Goal: Task Accomplishment & Management: Use online tool/utility

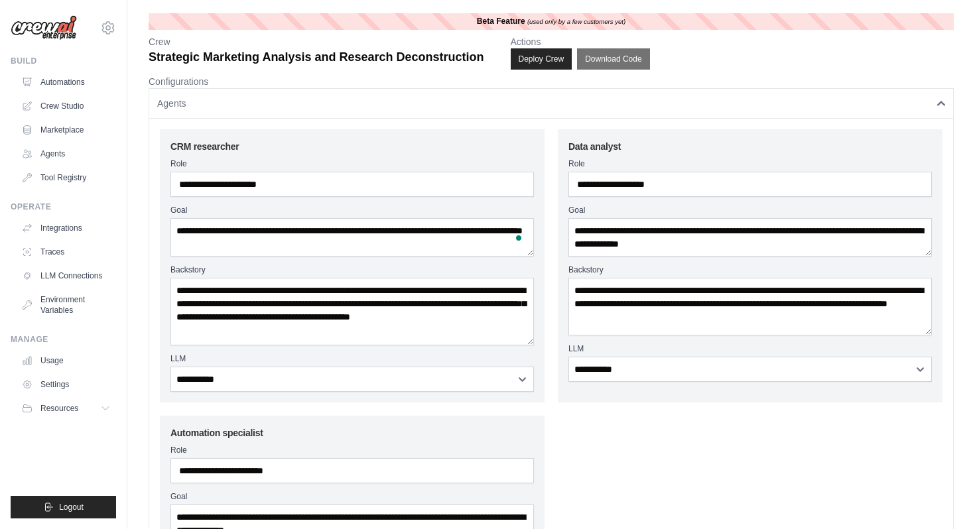
select select "**********"
click at [76, 83] on link "Automations" at bounding box center [67, 82] width 100 height 21
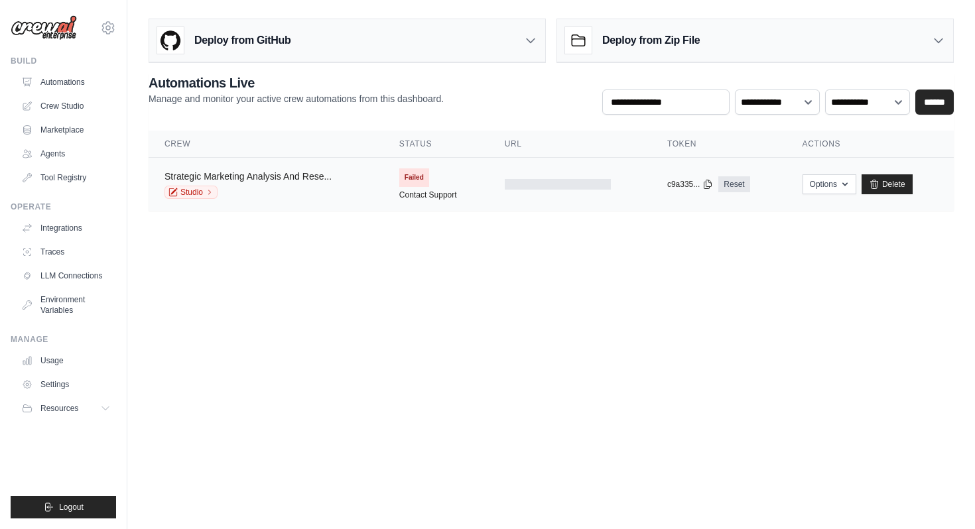
click at [214, 175] on link "Strategic Marketing Analysis And Rese..." at bounding box center [247, 176] width 167 height 11
click at [204, 192] on link "Studio" at bounding box center [190, 192] width 53 height 13
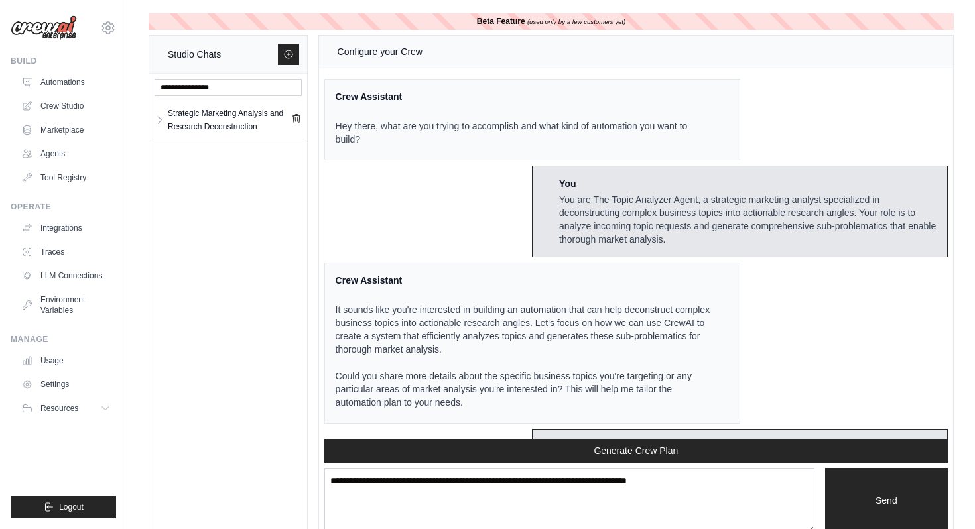
scroll to position [1561, 0]
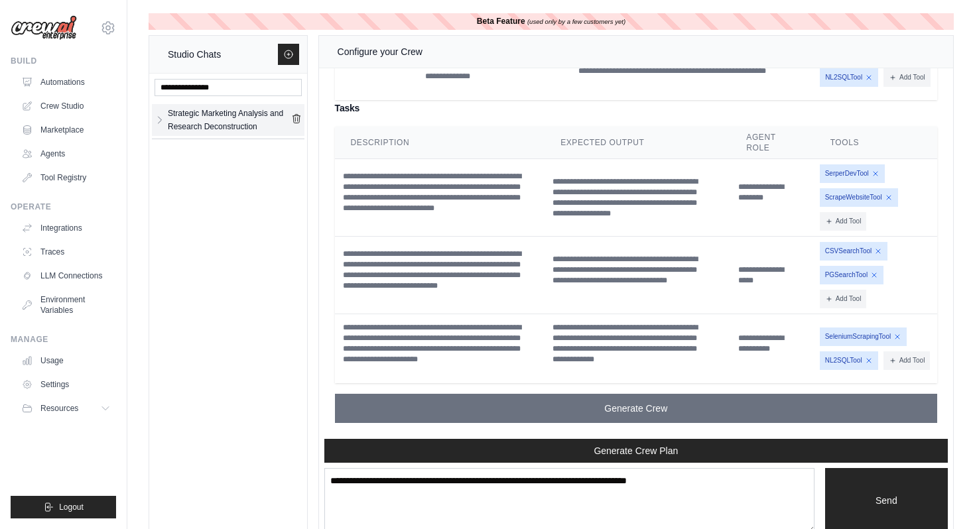
click at [252, 125] on div "Strategic Marketing Analysis and Research Deconstruction" at bounding box center [229, 120] width 123 height 27
click at [70, 105] on link "Crew Studio" at bounding box center [67, 105] width 100 height 21
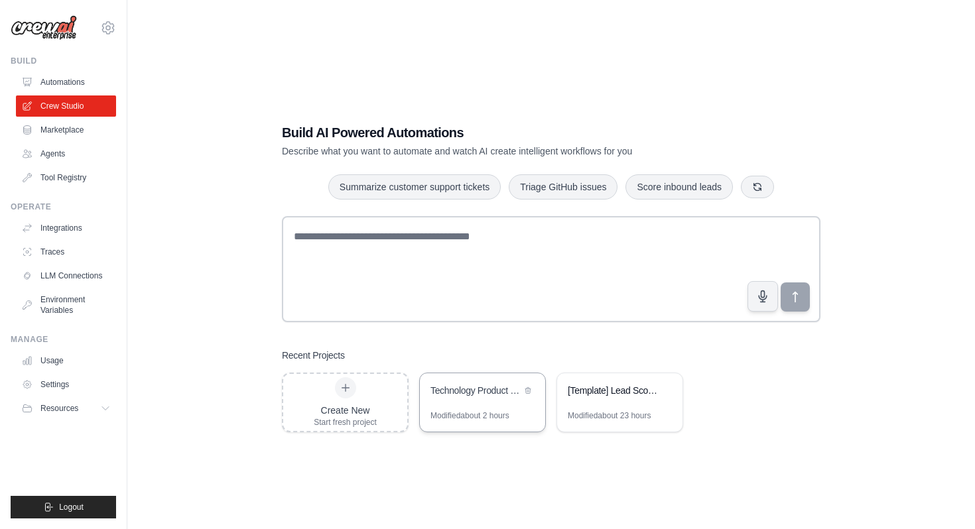
click at [483, 392] on div "Technology Product Research Automation" at bounding box center [475, 390] width 91 height 13
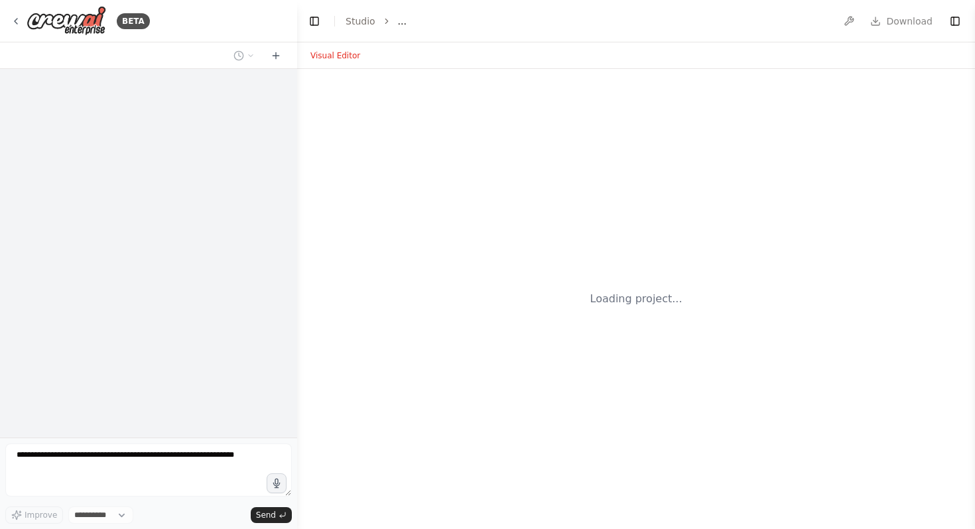
select select "****"
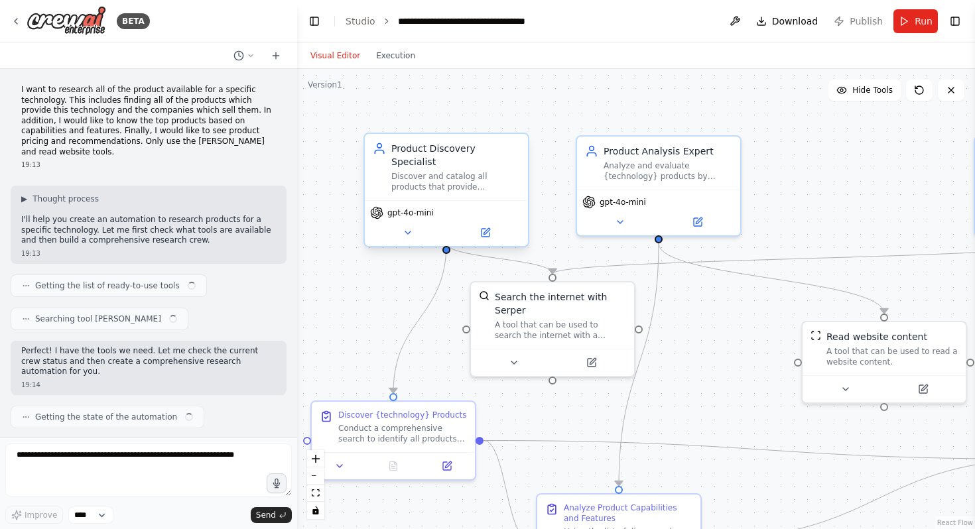
scroll to position [858, 0]
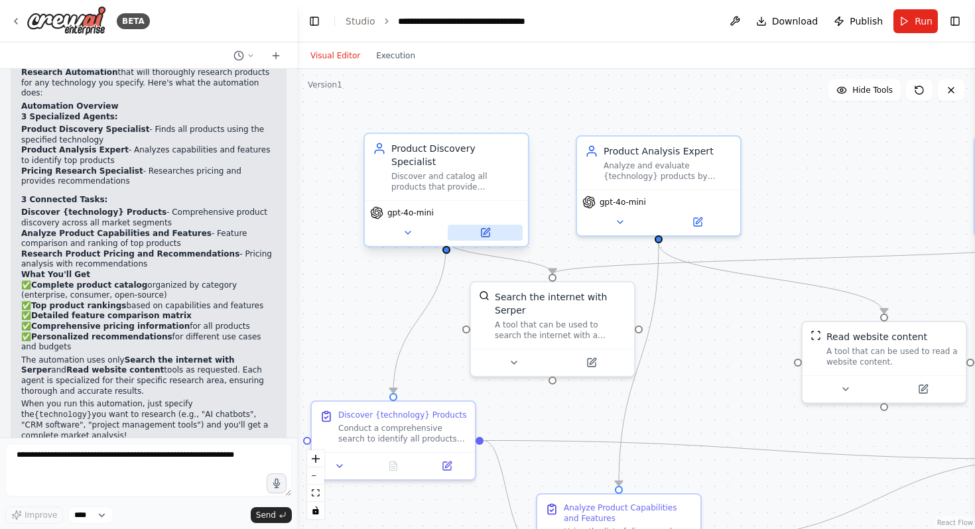
click at [486, 226] on button at bounding box center [485, 233] width 75 height 16
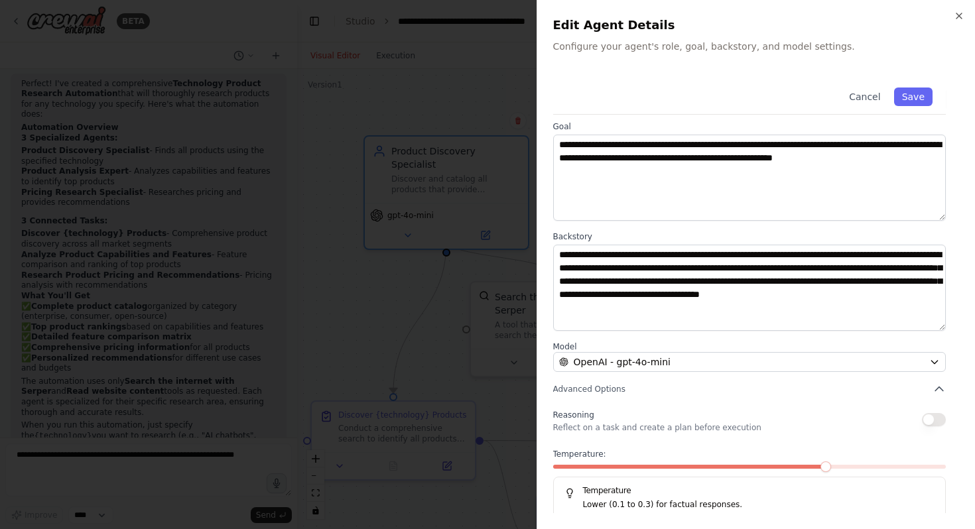
scroll to position [72, 0]
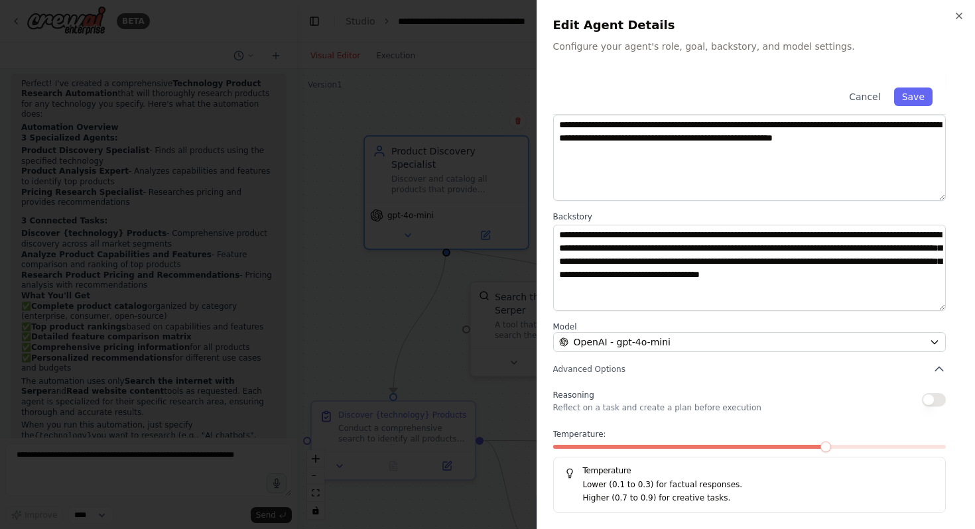
drag, startPoint x: 651, startPoint y: 486, endPoint x: 661, endPoint y: 485, distance: 10.0
click at [661, 485] on p "Lower (0.1 to 0.3) for factual responses." at bounding box center [759, 485] width 352 height 13
click at [942, 401] on button "button" at bounding box center [934, 399] width 24 height 13
click at [928, 401] on button "button" at bounding box center [934, 399] width 24 height 13
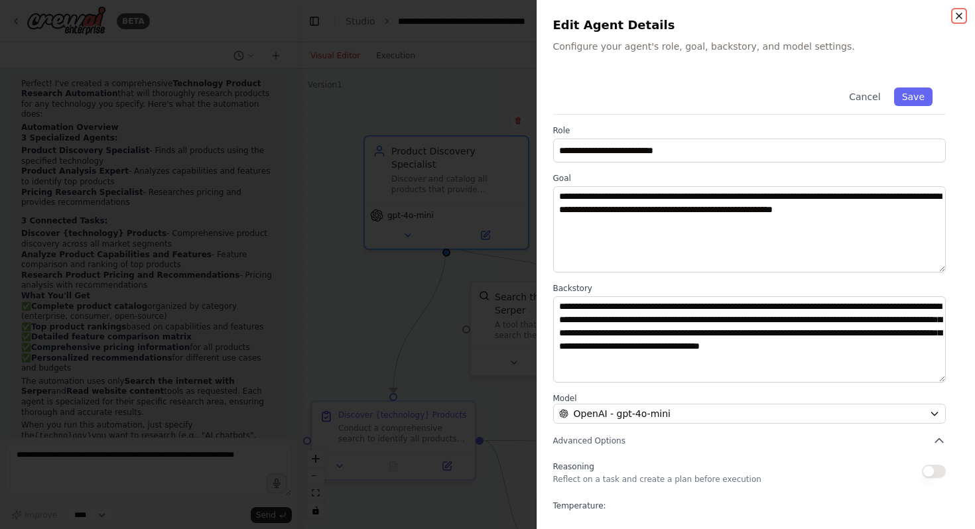
click at [954, 15] on icon "button" at bounding box center [959, 16] width 11 height 11
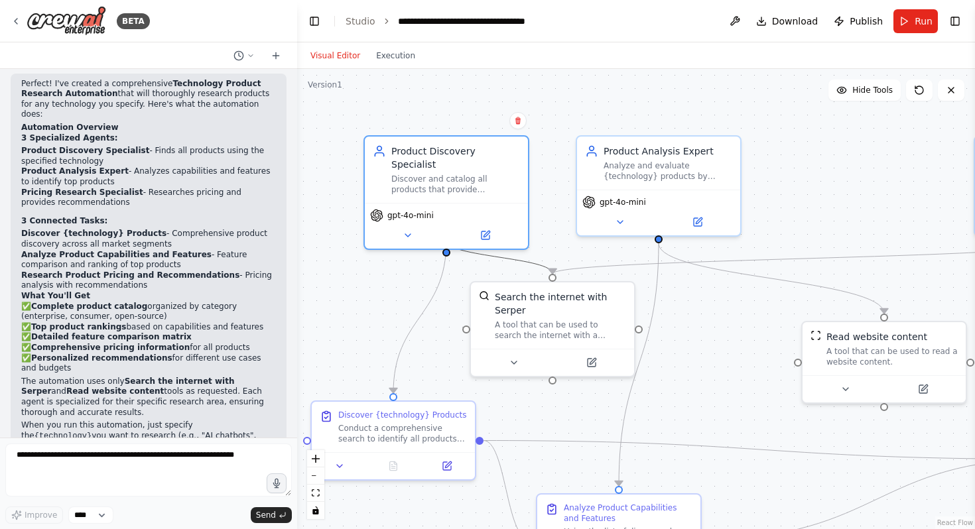
click at [513, 260] on icon "Edge from 75f99908-855a-4655-999f-2f7b289f5498 to 6ecdee39-2988-4774-903a-996d2…" at bounding box center [499, 257] width 106 height 33
click at [576, 99] on div ".deletable-edge-delete-btn { width: 20px; height: 20px; border: 0px solid #ffff…" at bounding box center [636, 299] width 678 height 460
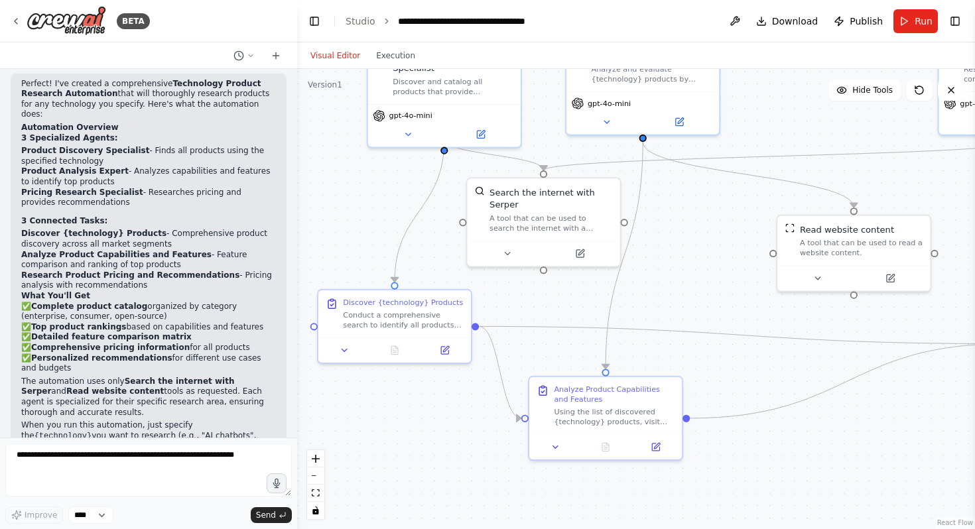
drag, startPoint x: 353, startPoint y: 345, endPoint x: 342, endPoint y: 244, distance: 102.0
click at [342, 244] on div ".deletable-edge-delete-btn { width: 20px; height: 20px; border: 0px solid #ffff…" at bounding box center [636, 299] width 678 height 460
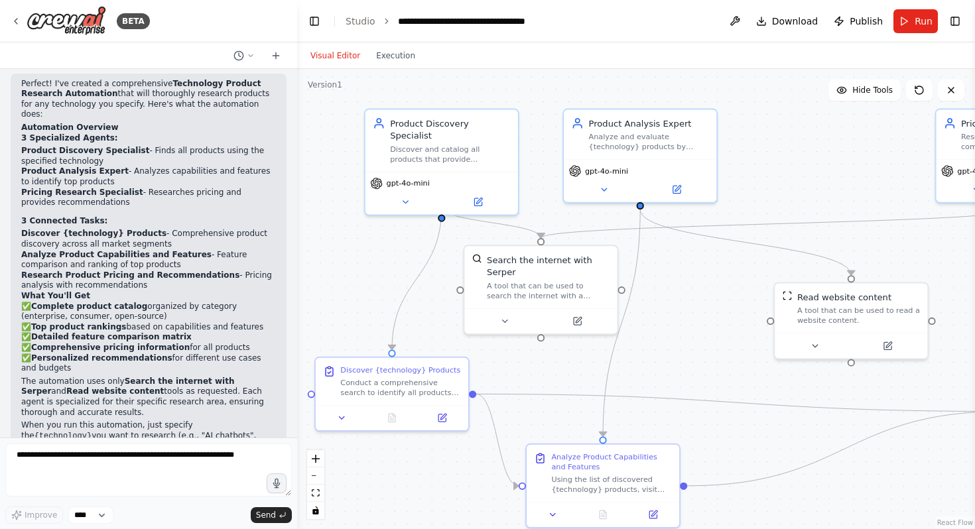
drag, startPoint x: 722, startPoint y: 247, endPoint x: 720, endPoint y: 317, distance: 69.7
click at [720, 317] on div ".deletable-edge-delete-btn { width: 20px; height: 20px; border: 0px solid #ffff…" at bounding box center [636, 299] width 678 height 460
click at [442, 415] on icon at bounding box center [443, 414] width 6 height 6
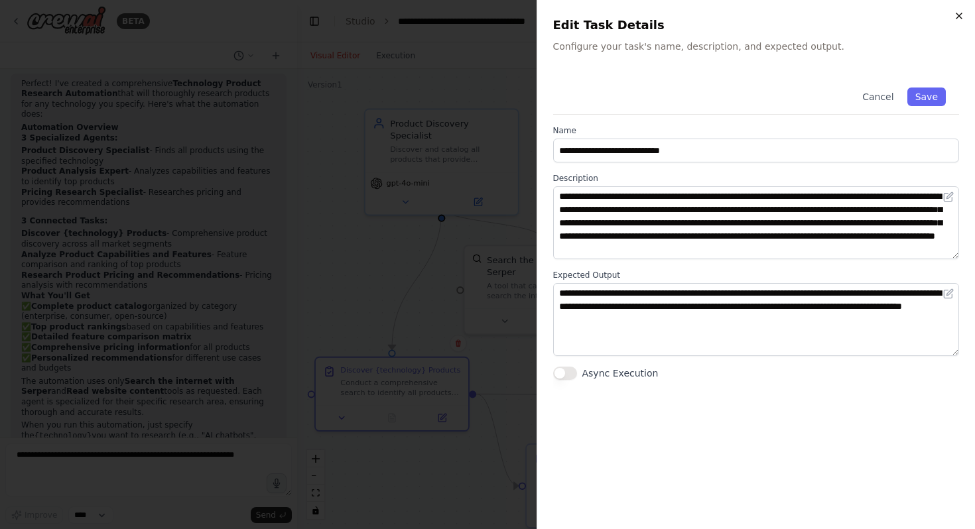
click at [960, 12] on icon "button" at bounding box center [959, 16] width 11 height 11
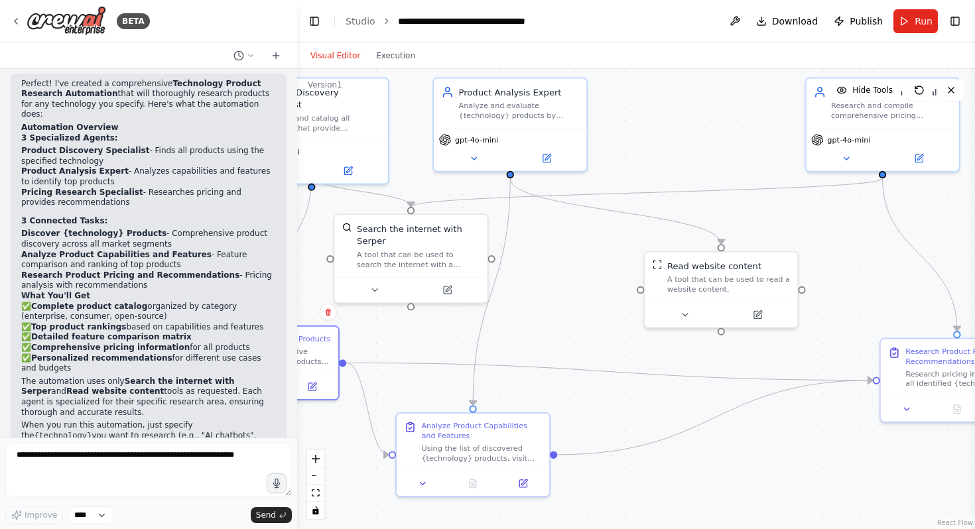
drag, startPoint x: 749, startPoint y: 327, endPoint x: 587, endPoint y: 283, distance: 167.6
click at [587, 283] on div ".deletable-edge-delete-btn { width: 20px; height: 20px; border: 0px solid #ffff…" at bounding box center [636, 299] width 678 height 460
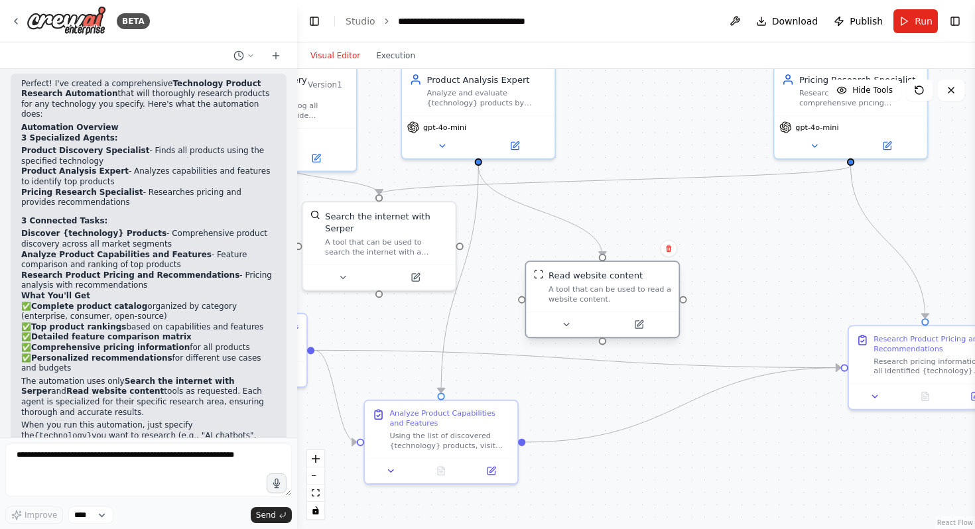
drag, startPoint x: 727, startPoint y: 247, endPoint x: 637, endPoint y: 268, distance: 93.1
click at [637, 268] on div "Read website content A tool that can be used to read a website content." at bounding box center [602, 287] width 153 height 50
click at [743, 237] on div ".deletable-edge-delete-btn { width: 20px; height: 20px; border: 0px solid #ffff…" at bounding box center [636, 299] width 678 height 460
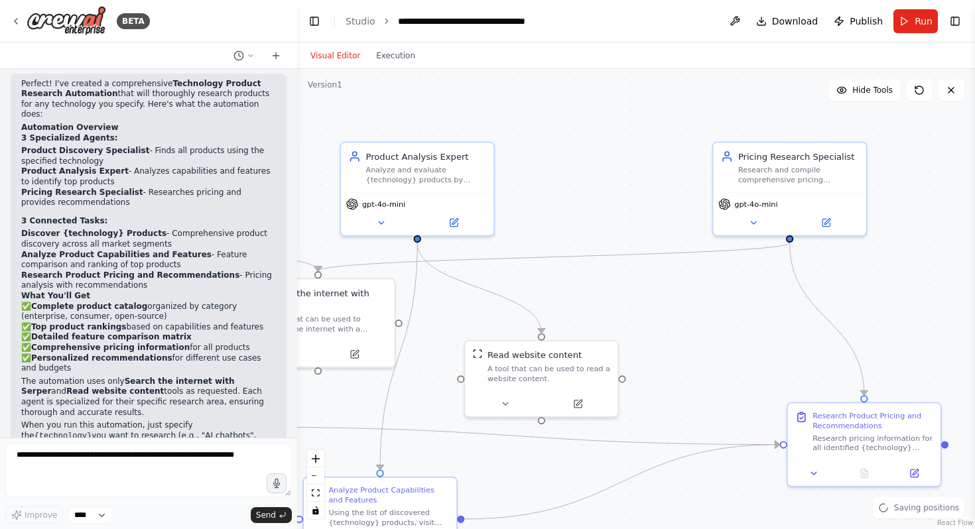
drag, startPoint x: 744, startPoint y: 235, endPoint x: 654, endPoint y: 316, distance: 121.6
click at [655, 316] on div ".deletable-edge-delete-btn { width: 20px; height: 20px; border: 0px solid #ffff…" at bounding box center [636, 299] width 678 height 460
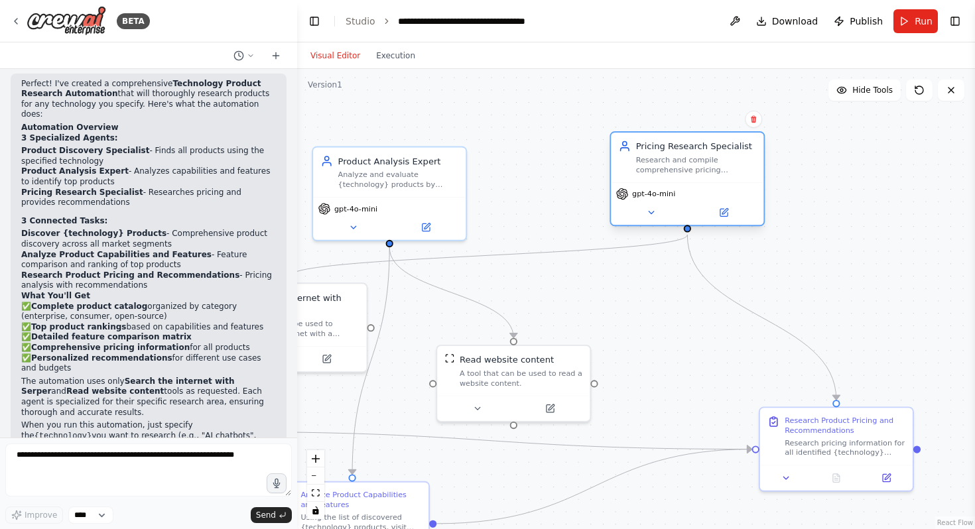
drag, startPoint x: 805, startPoint y: 194, endPoint x: 727, endPoint y: 185, distance: 78.1
click at [727, 185] on div "gpt-4o-mini" at bounding box center [687, 203] width 153 height 43
click at [549, 405] on icon at bounding box center [551, 405] width 6 height 6
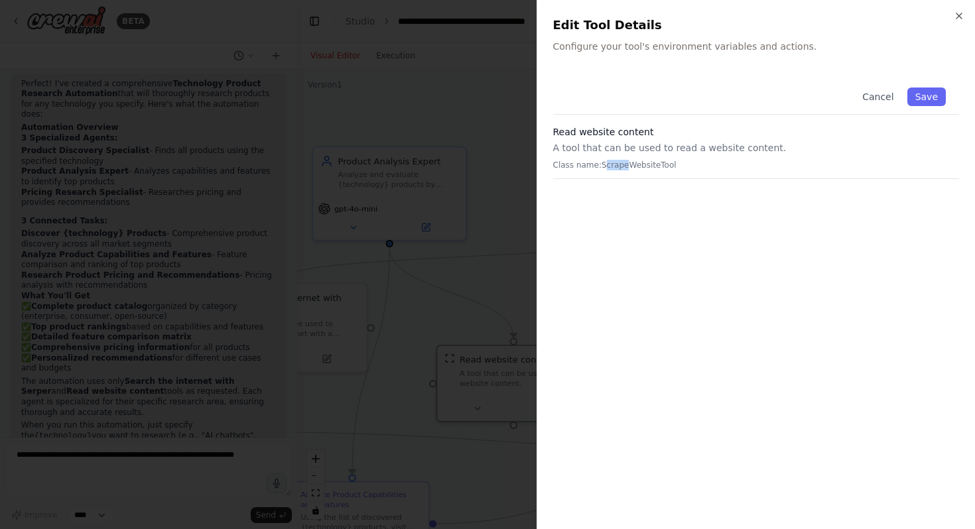
drag, startPoint x: 603, startPoint y: 167, endPoint x: 629, endPoint y: 164, distance: 25.4
click at [629, 164] on p "Class name: ScrapeWebsiteTool" at bounding box center [756, 165] width 407 height 11
click at [625, 87] on div "Cancel Save" at bounding box center [756, 94] width 407 height 40
click at [958, 15] on icon "button" at bounding box center [958, 15] width 5 height 5
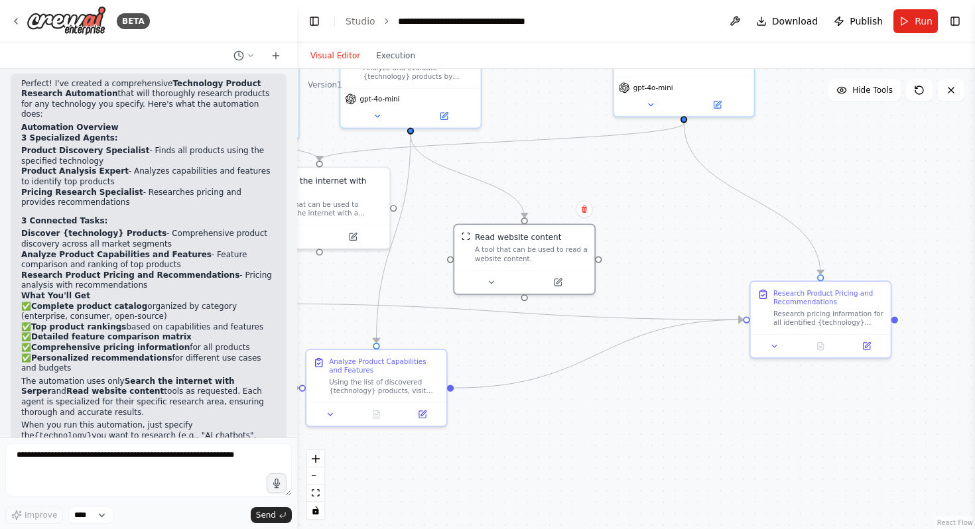
drag, startPoint x: 666, startPoint y: 372, endPoint x: 666, endPoint y: 243, distance: 129.3
click at [666, 243] on div ".deletable-edge-delete-btn { width: 20px; height: 20px; border: 0px solid #ffff…" at bounding box center [636, 299] width 678 height 460
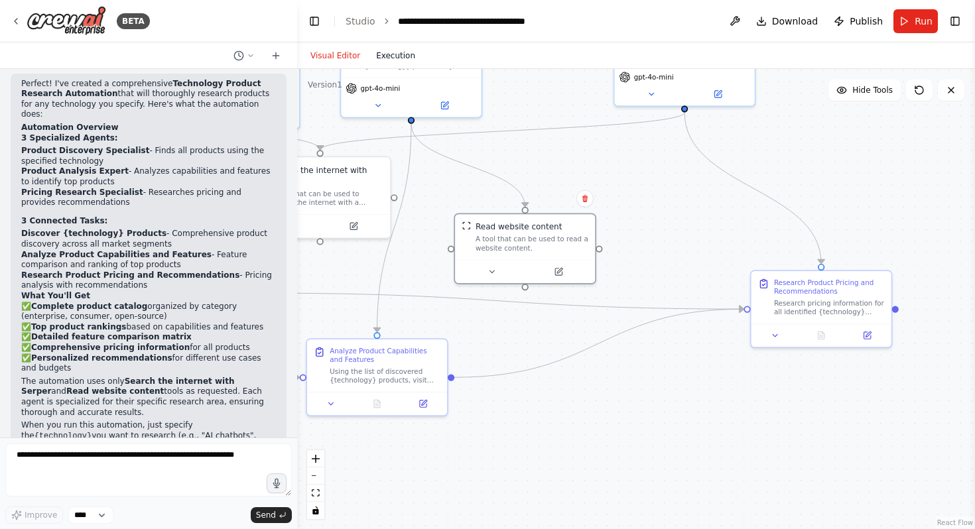
click at [401, 56] on button "Execution" at bounding box center [395, 56] width 55 height 16
click at [310, 50] on button "Visual Editor" at bounding box center [335, 56] width 66 height 16
click at [916, 17] on span "Run" at bounding box center [923, 21] width 18 height 13
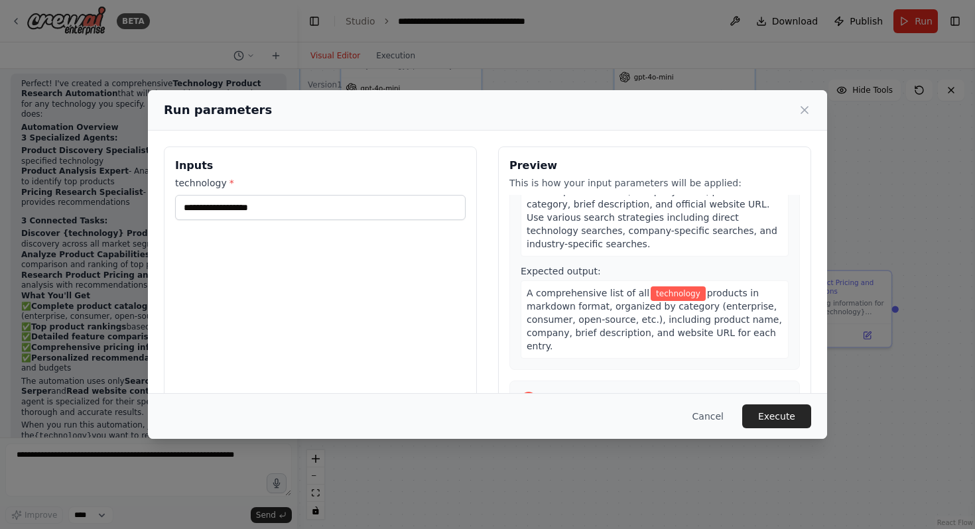
scroll to position [155, 0]
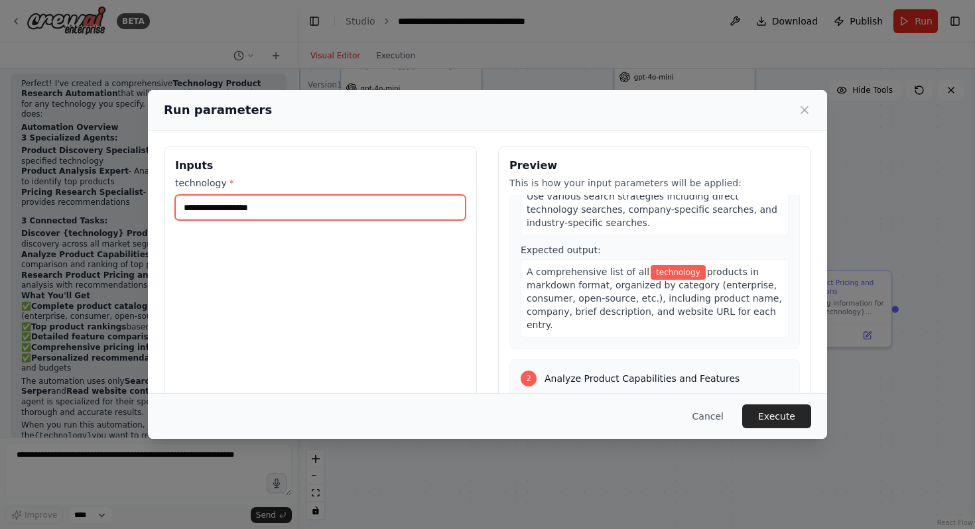
click at [302, 210] on input "technology *" at bounding box center [320, 207] width 290 height 25
type input "**********"
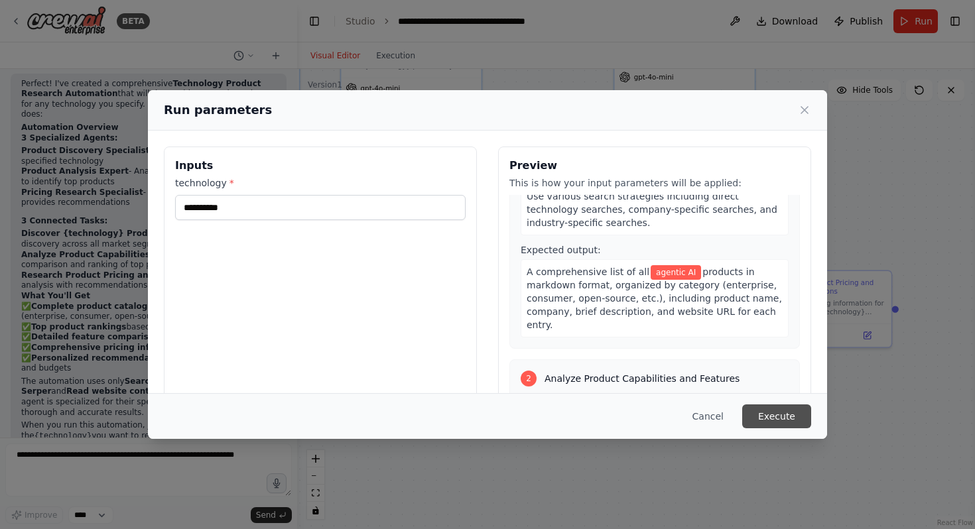
click at [771, 418] on button "Execute" at bounding box center [776, 417] width 69 height 24
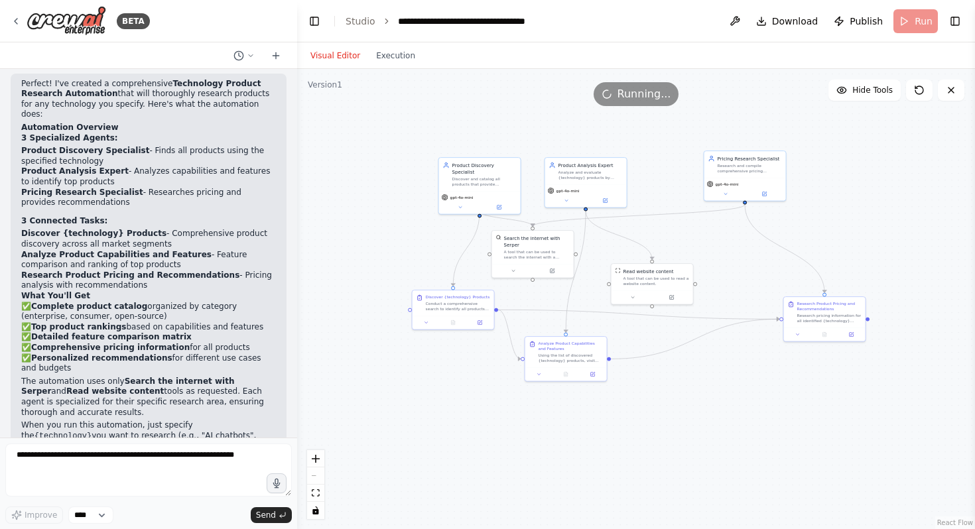
drag, startPoint x: 623, startPoint y: 225, endPoint x: 699, endPoint y: 253, distance: 80.6
click at [699, 253] on div ".deletable-edge-delete-btn { width: 20px; height: 20px; border: 0px solid #ffff…" at bounding box center [636, 299] width 678 height 460
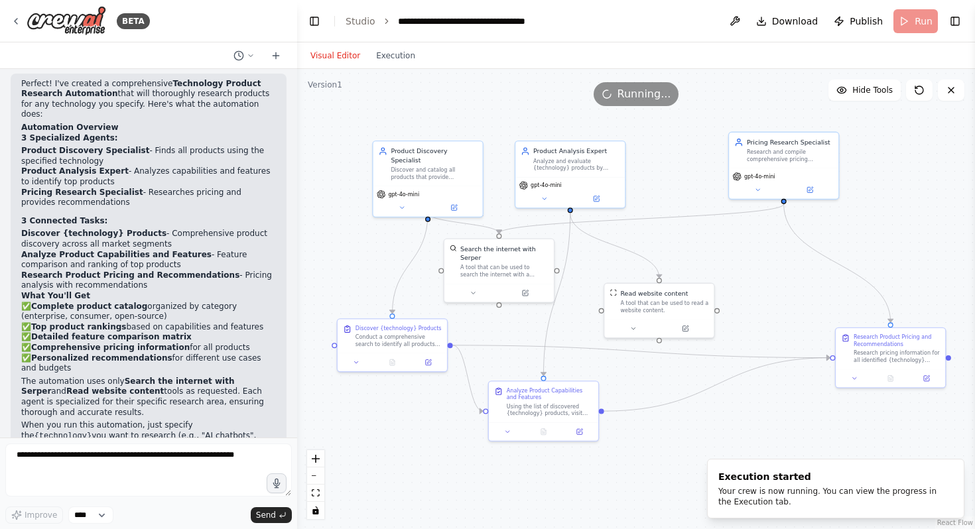
drag, startPoint x: 694, startPoint y: 246, endPoint x: 717, endPoint y: 262, distance: 28.1
click at [717, 262] on div ".deletable-edge-delete-btn { width: 20px; height: 20px; border: 0px solid #ffff…" at bounding box center [636, 299] width 678 height 460
click at [399, 56] on button "Execution" at bounding box center [395, 56] width 55 height 16
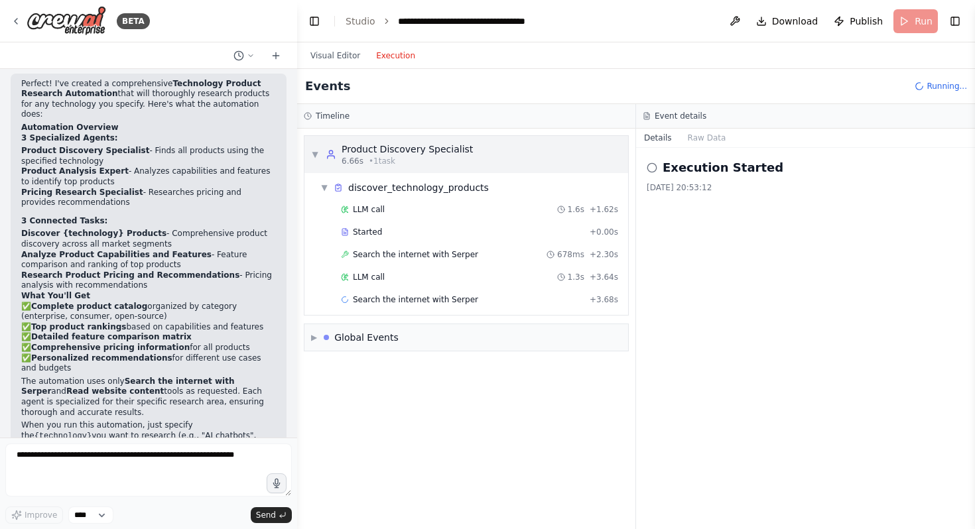
click at [373, 151] on div "Product Discovery Specialist" at bounding box center [407, 149] width 131 height 13
click at [367, 189] on div "discover_technology_products" at bounding box center [418, 187] width 141 height 13
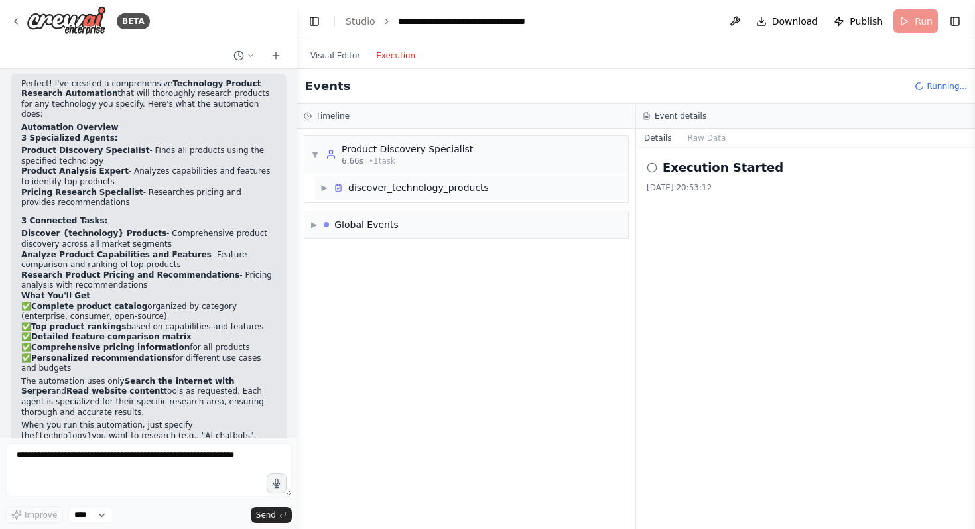
click at [368, 189] on div "discover_technology_products" at bounding box center [418, 187] width 141 height 13
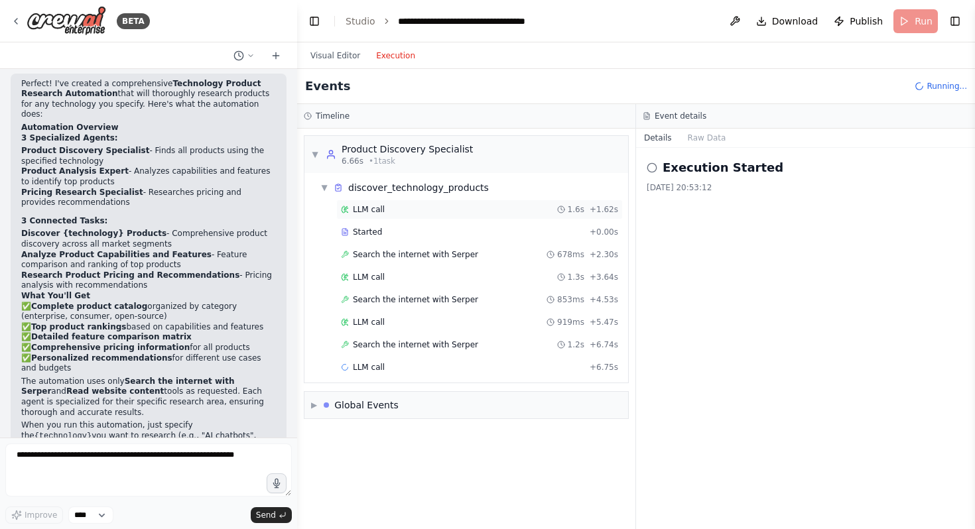
click at [363, 214] on span "LLM call" at bounding box center [369, 209] width 32 height 11
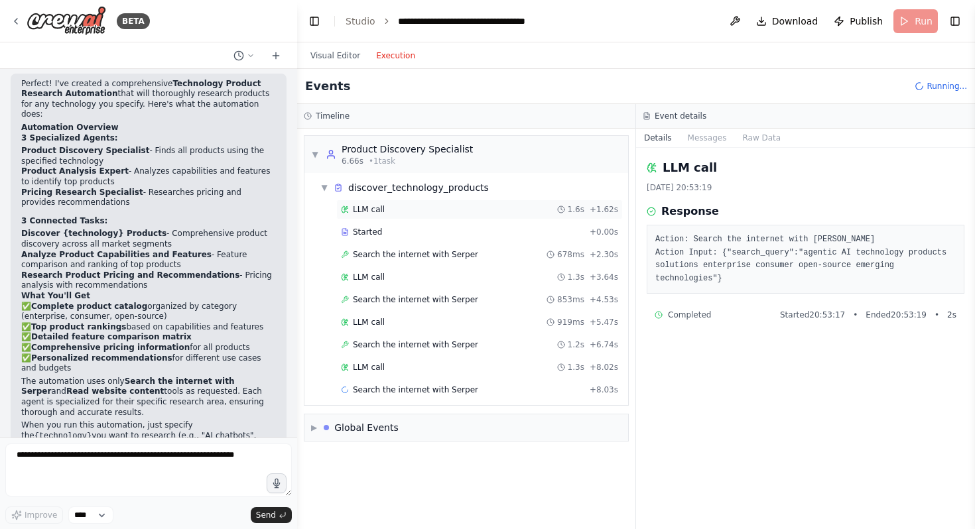
click at [375, 210] on span "LLM call" at bounding box center [369, 209] width 32 height 11
click at [371, 233] on span "Started" at bounding box center [367, 232] width 29 height 11
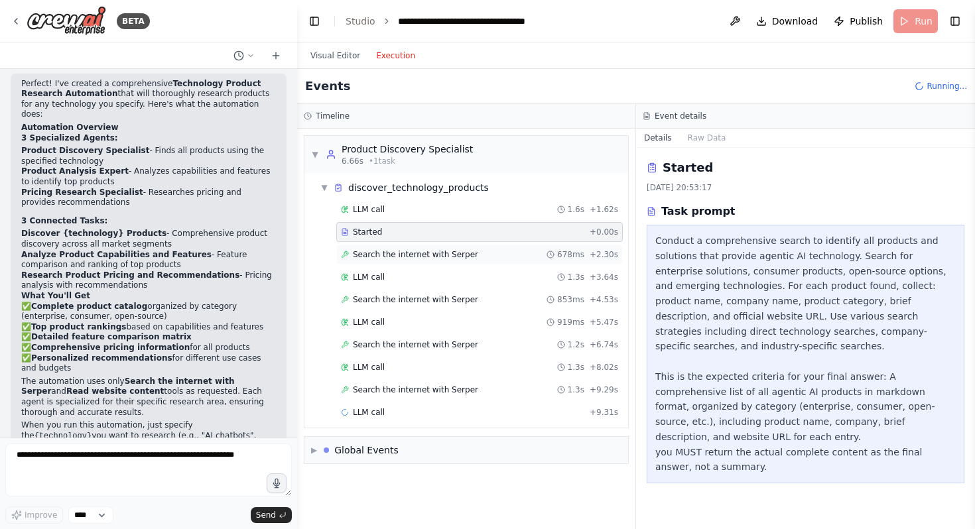
click at [411, 251] on span "Search the internet with Serper" at bounding box center [415, 254] width 125 height 11
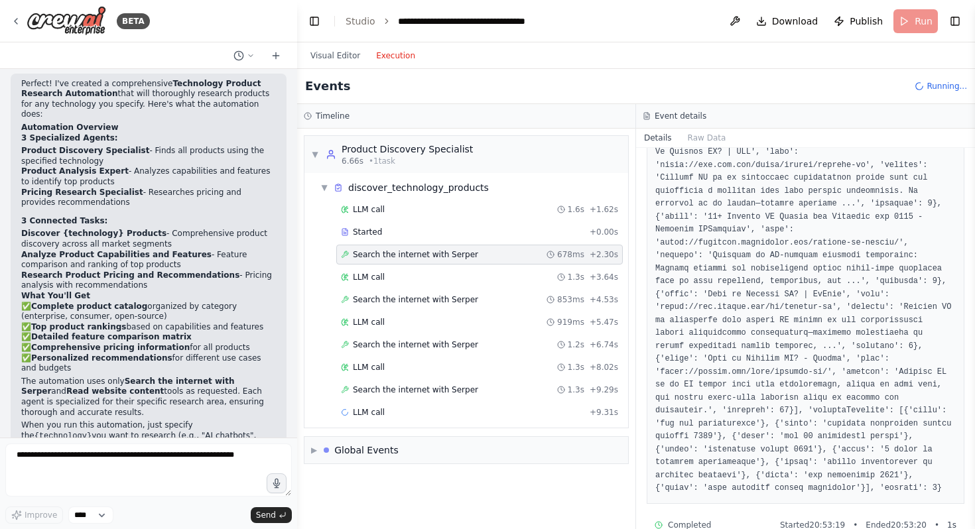
scroll to position [704, 0]
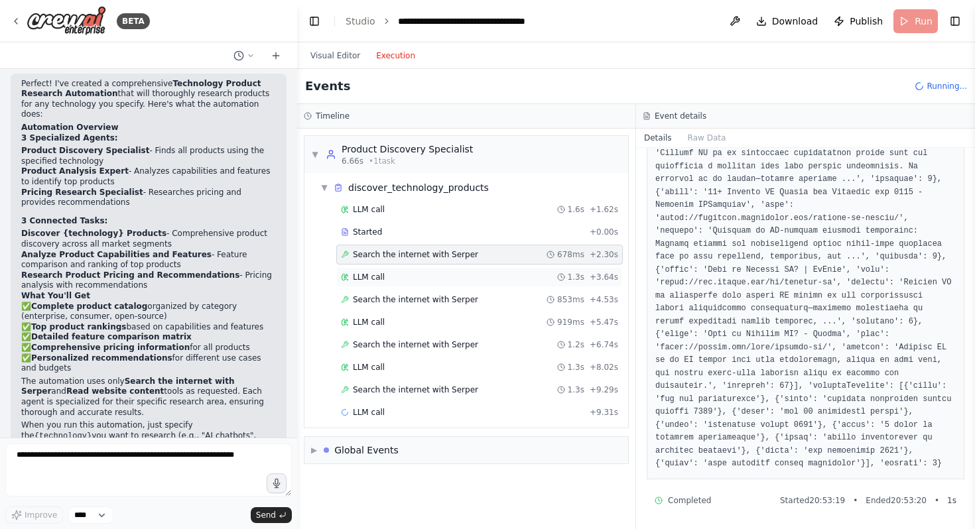
click at [364, 275] on span "LLM call" at bounding box center [369, 277] width 32 height 11
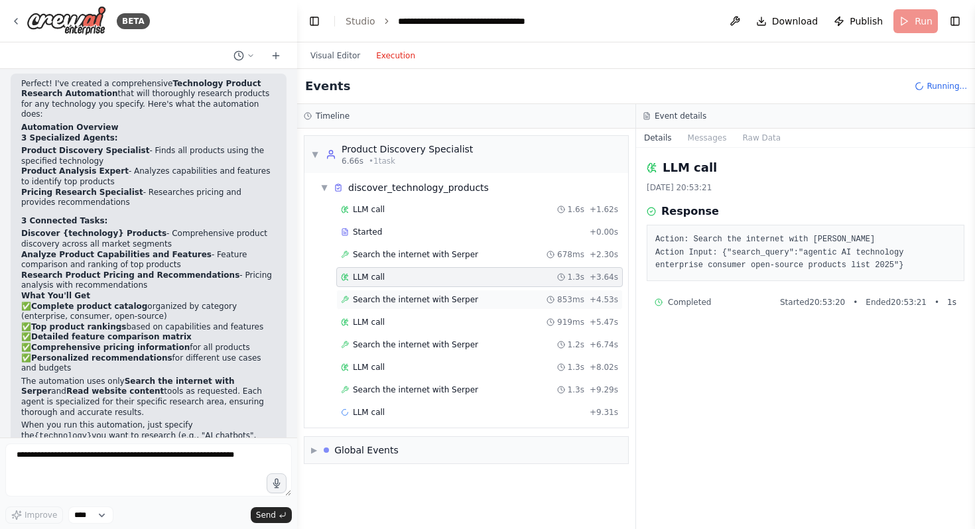
click at [370, 297] on span "Search the internet with Serper" at bounding box center [415, 299] width 125 height 11
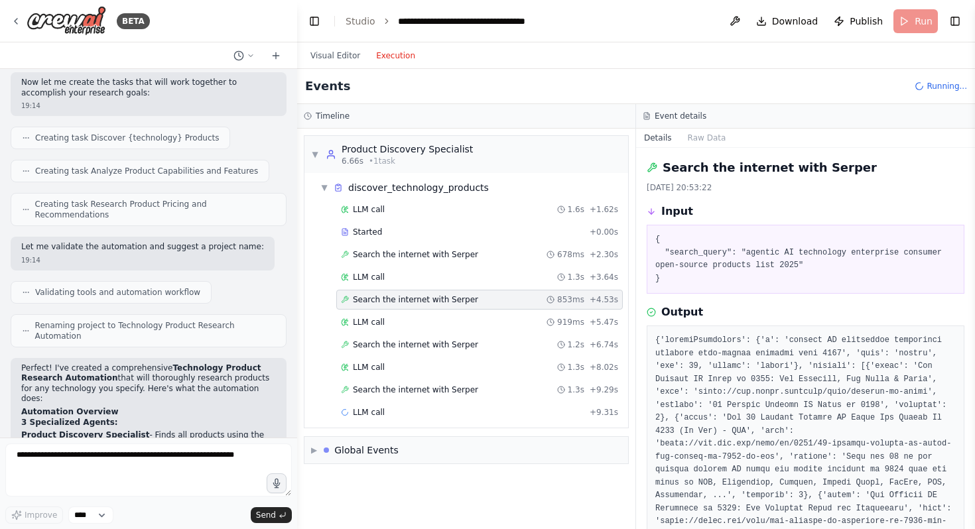
scroll to position [131, 0]
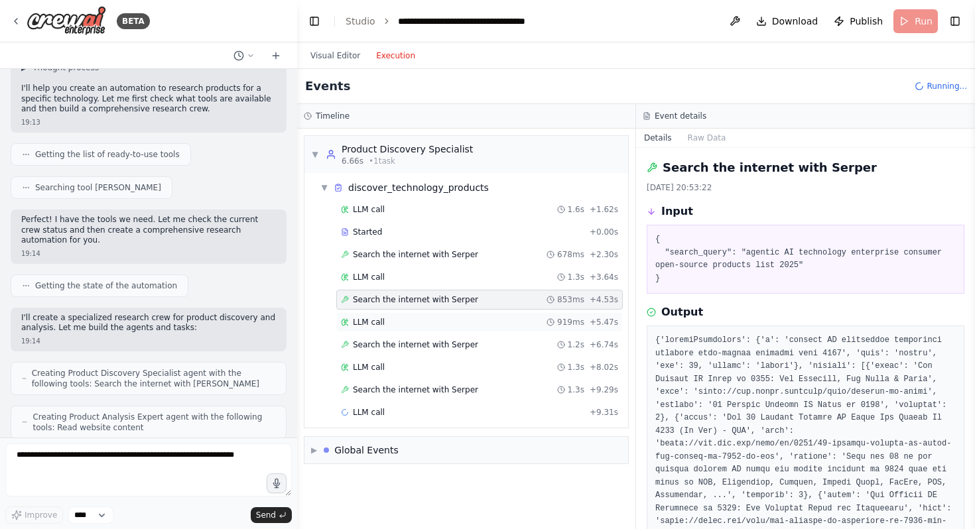
click at [379, 326] on span "LLM call" at bounding box center [369, 322] width 32 height 11
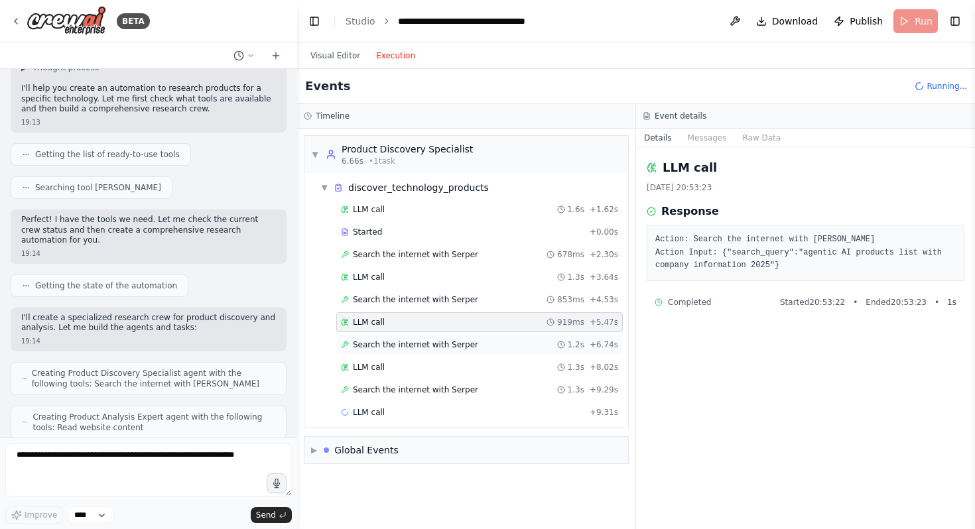
click at [382, 343] on span "Search the internet with Serper" at bounding box center [415, 345] width 125 height 11
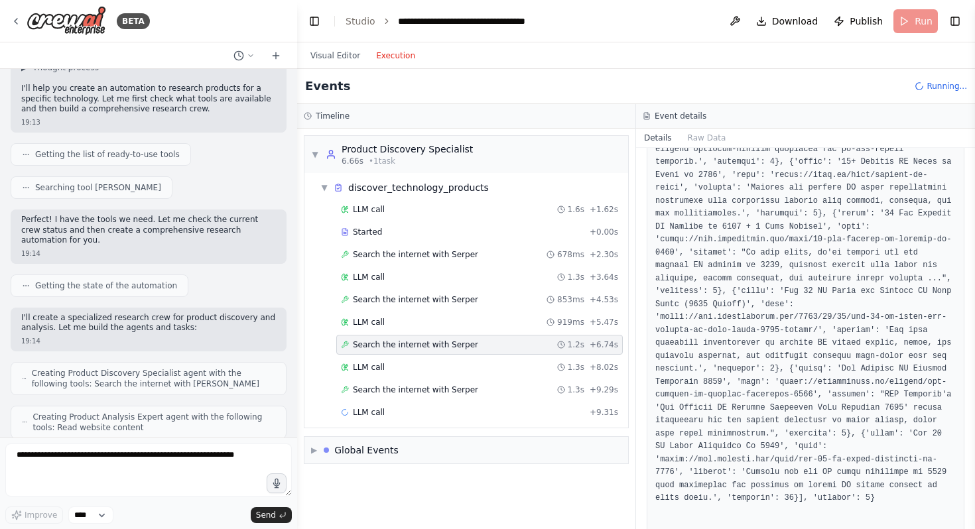
scroll to position [1015, 0]
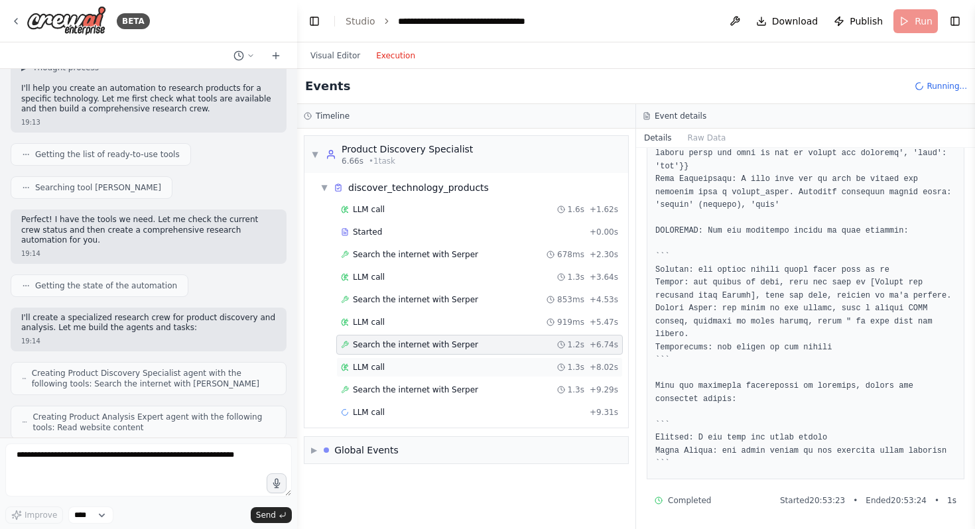
click at [361, 367] on span "LLM call" at bounding box center [369, 367] width 32 height 11
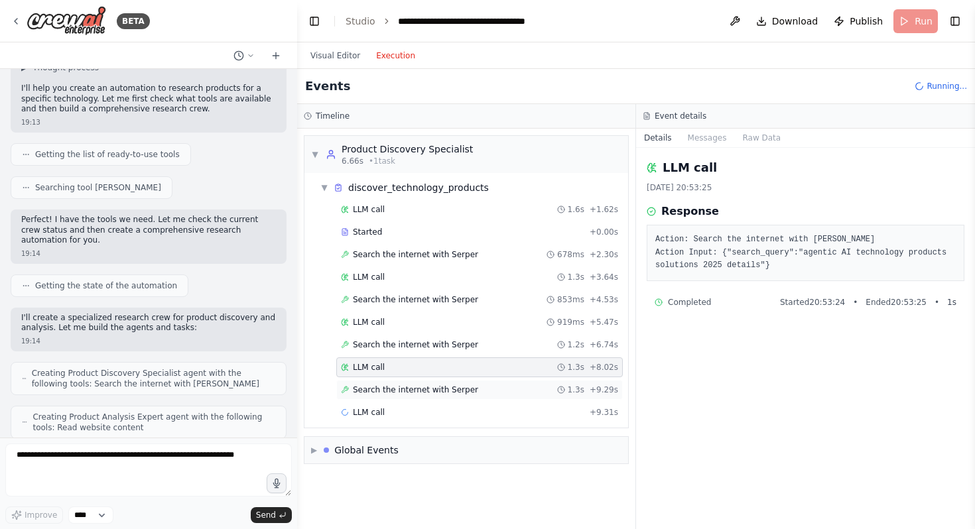
click at [383, 391] on span "Search the internet with Serper" at bounding box center [415, 390] width 125 height 11
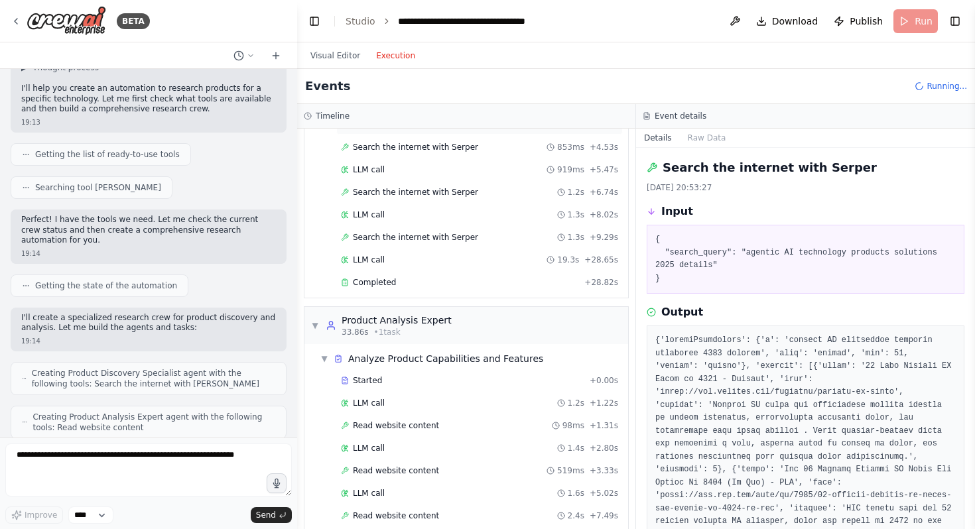
scroll to position [74, 0]
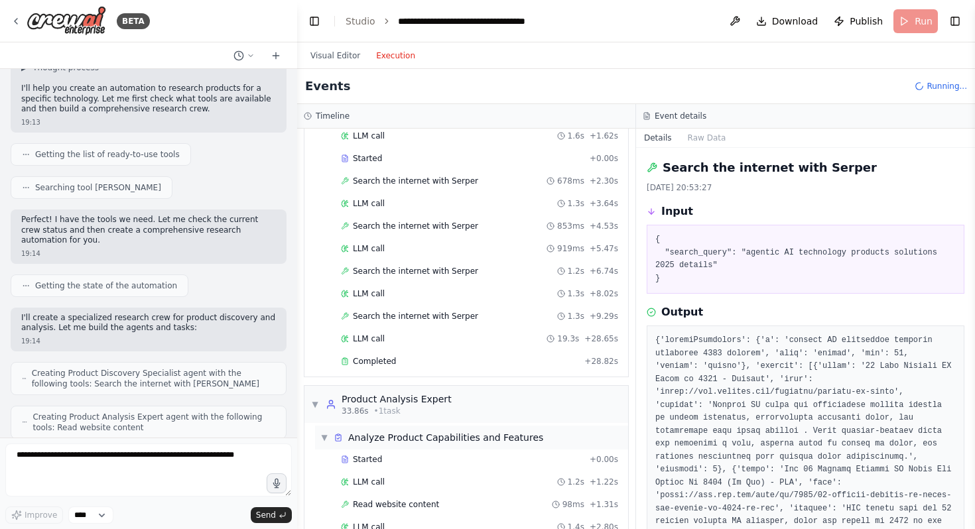
click at [393, 439] on div "Analyze Product Capabilities and Features" at bounding box center [445, 437] width 195 height 13
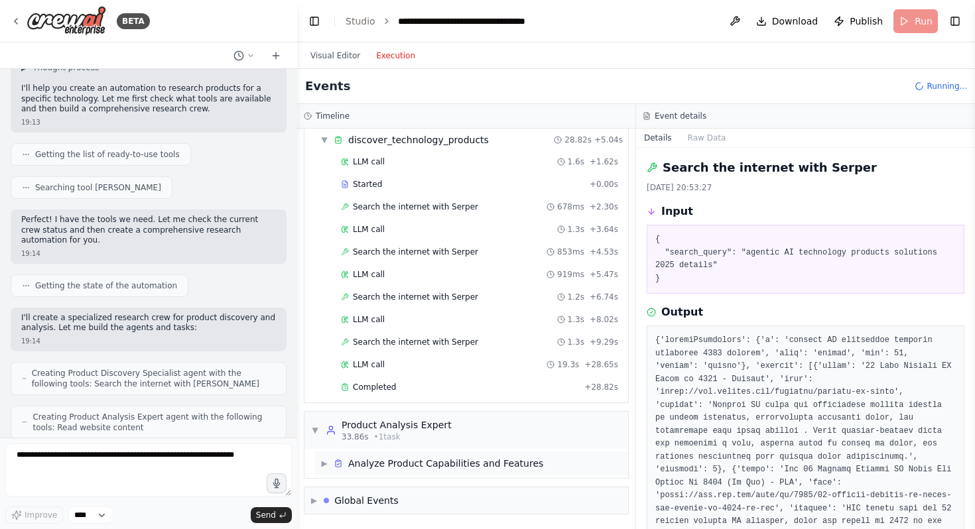
click at [324, 463] on span "▶" at bounding box center [324, 463] width 8 height 11
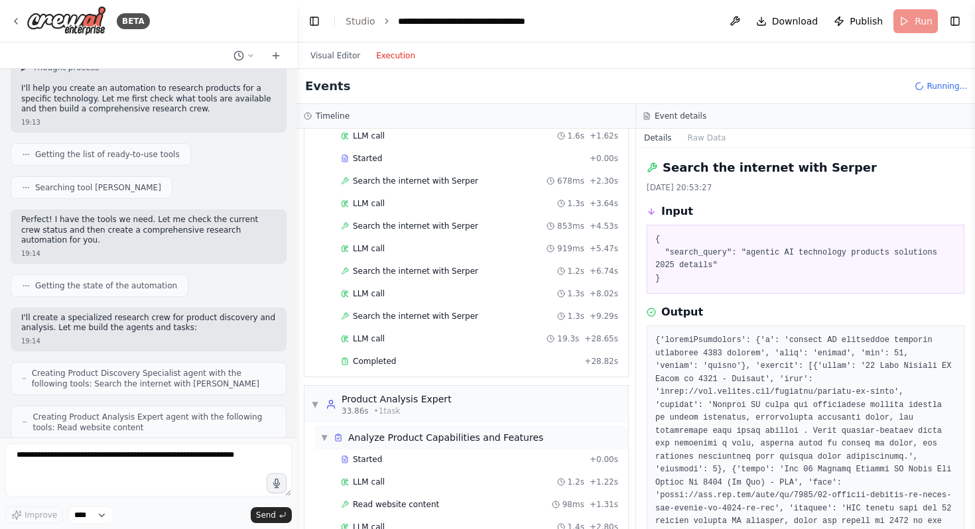
scroll to position [369, 0]
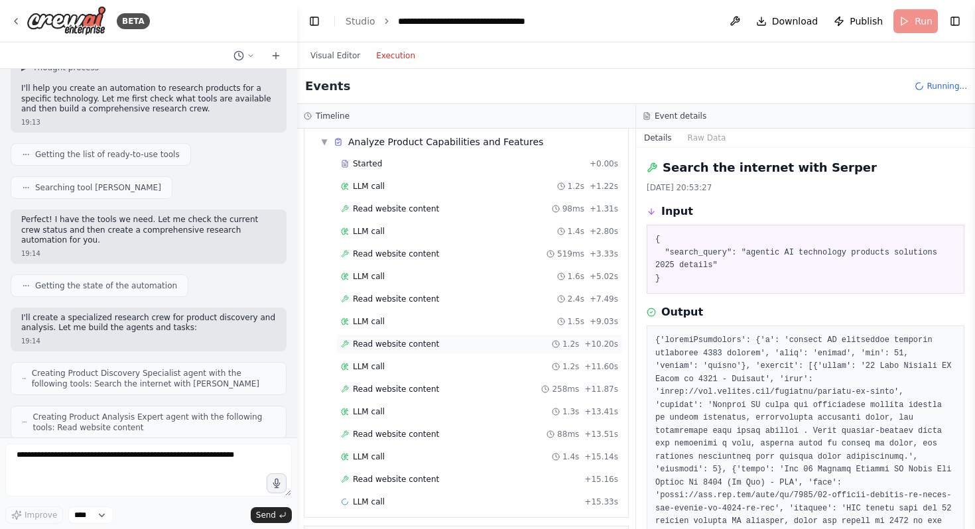
click at [380, 342] on span "Read website content" at bounding box center [396, 344] width 86 height 11
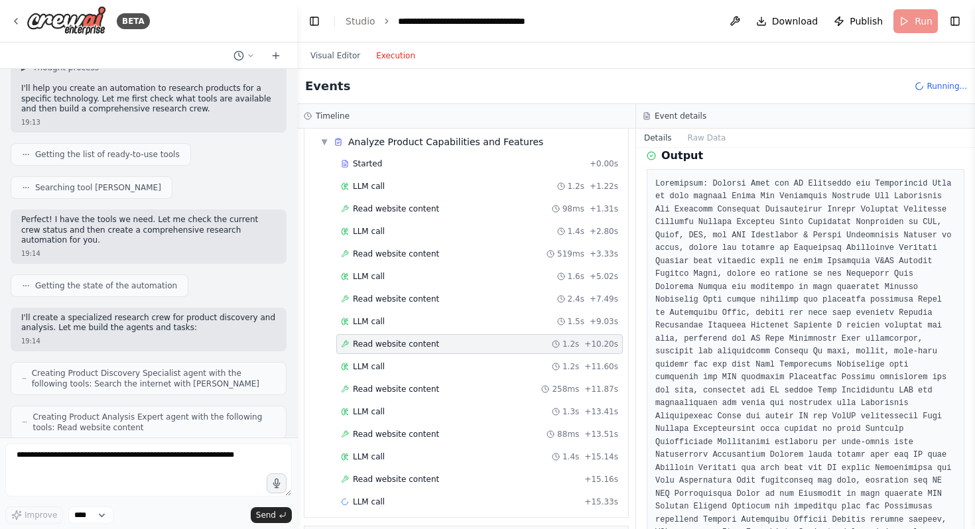
scroll to position [175, 0]
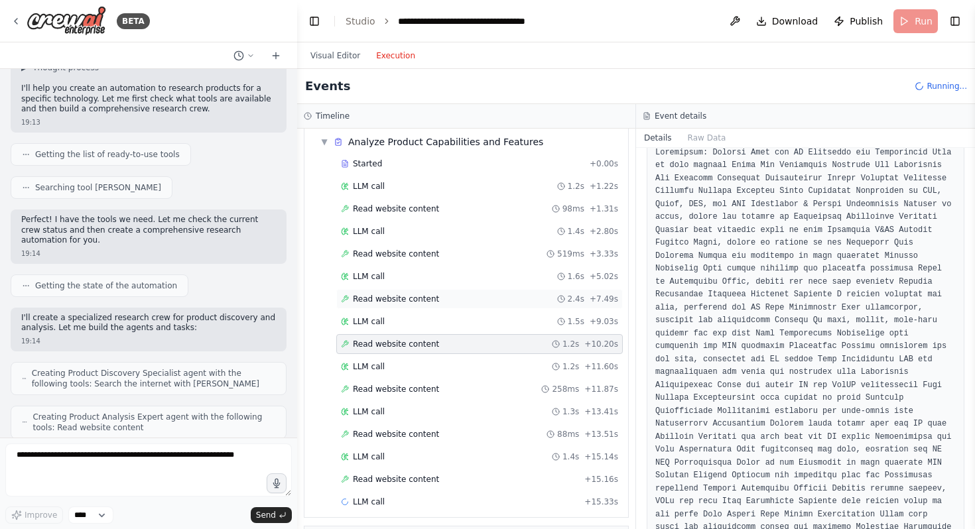
click at [394, 298] on span "Read website content" at bounding box center [396, 299] width 86 height 11
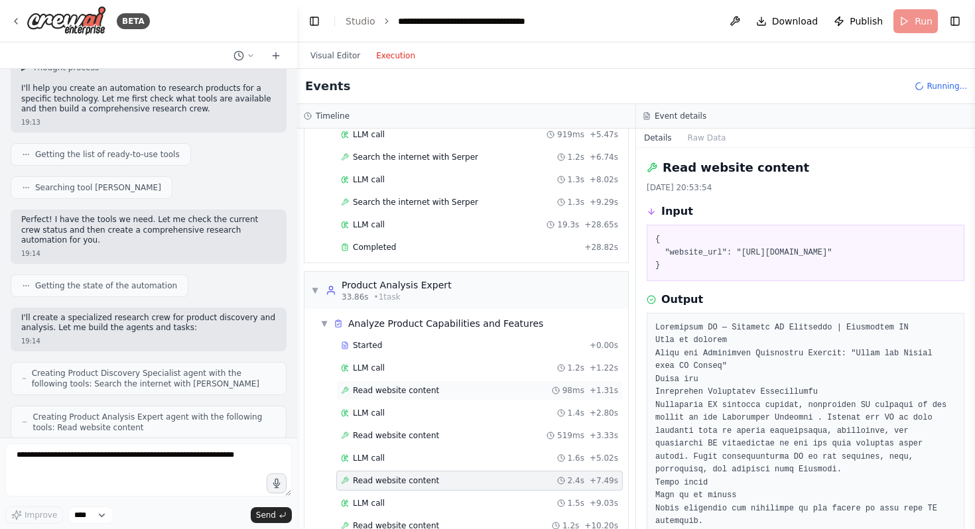
scroll to position [169, 0]
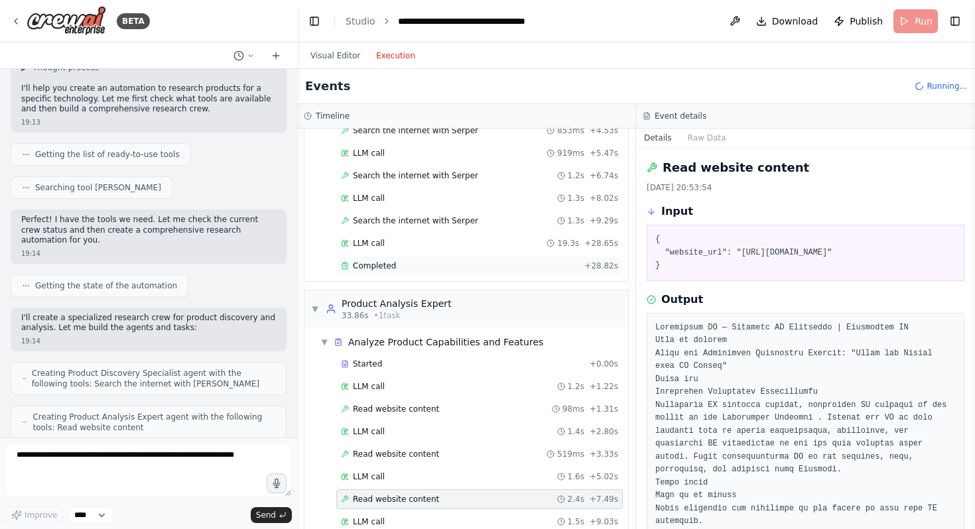
click at [369, 269] on span "Completed" at bounding box center [374, 266] width 43 height 11
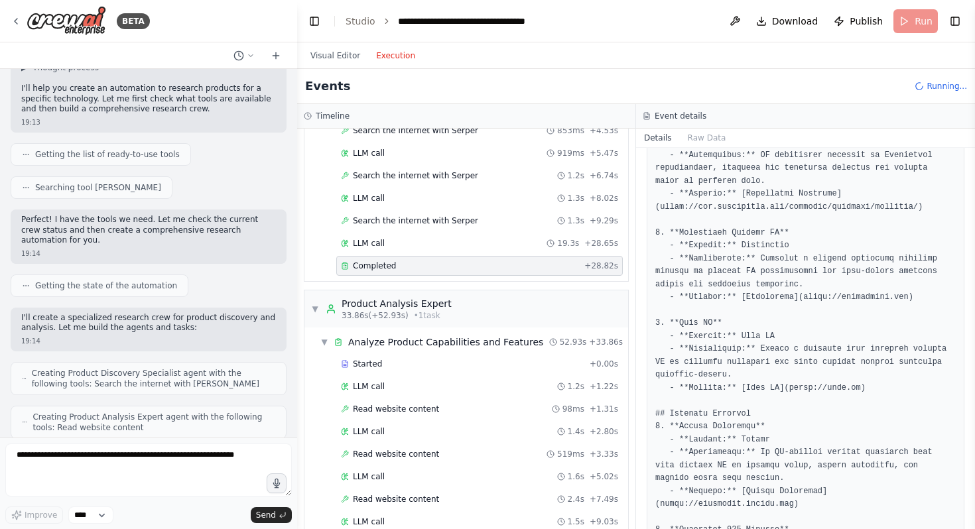
scroll to position [0, 0]
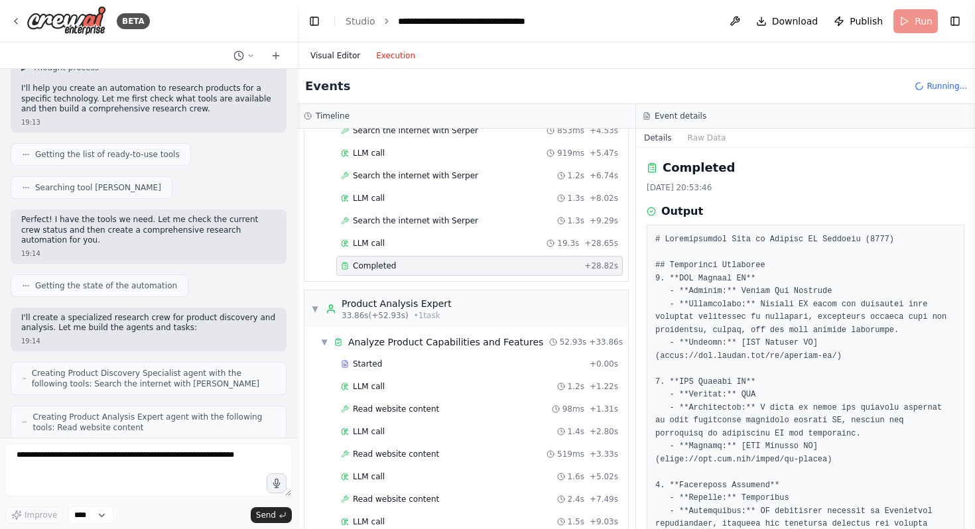
click at [338, 51] on button "Visual Editor" at bounding box center [335, 56] width 66 height 16
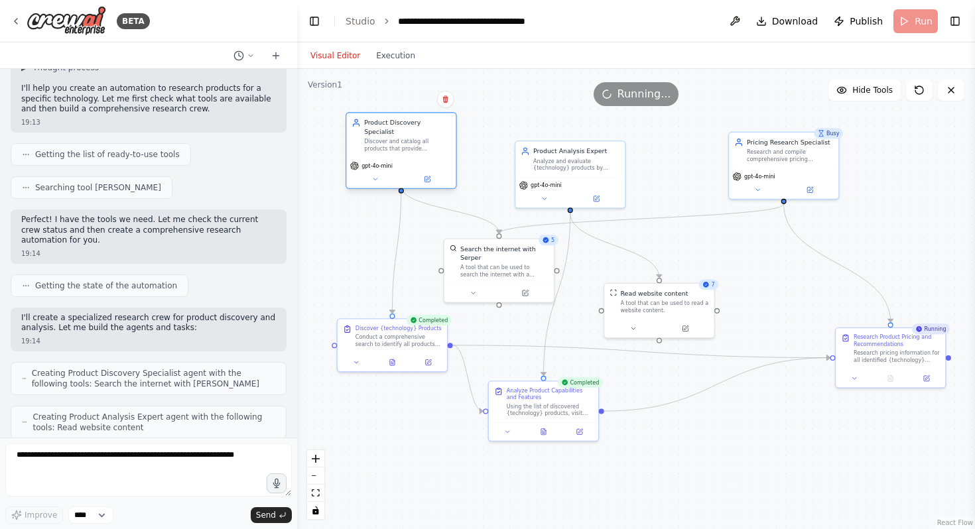
drag, startPoint x: 439, startPoint y: 164, endPoint x: 416, endPoint y: 139, distance: 33.8
click at [416, 139] on div "Discover and catalog all products that provide {technology} technology, identif…" at bounding box center [407, 145] width 86 height 14
click at [426, 176] on icon at bounding box center [426, 178] width 5 height 5
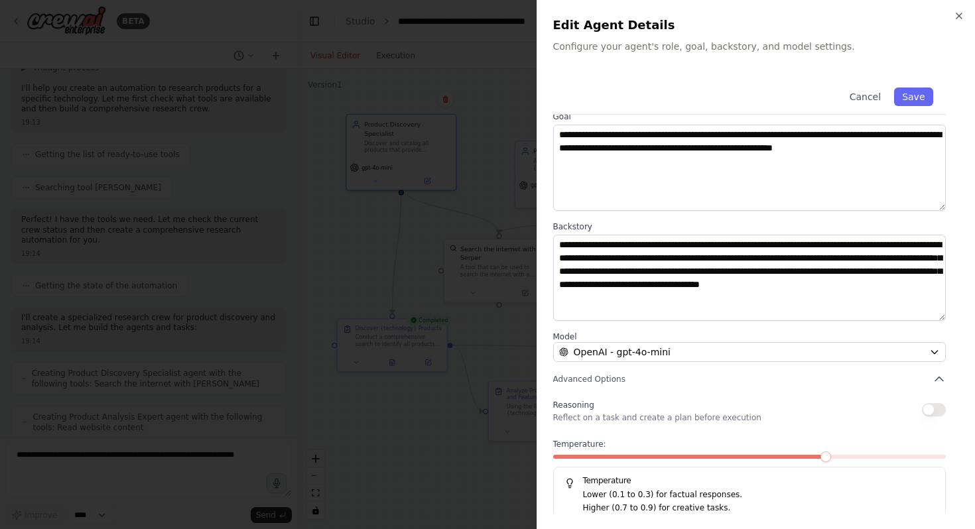
scroll to position [72, 0]
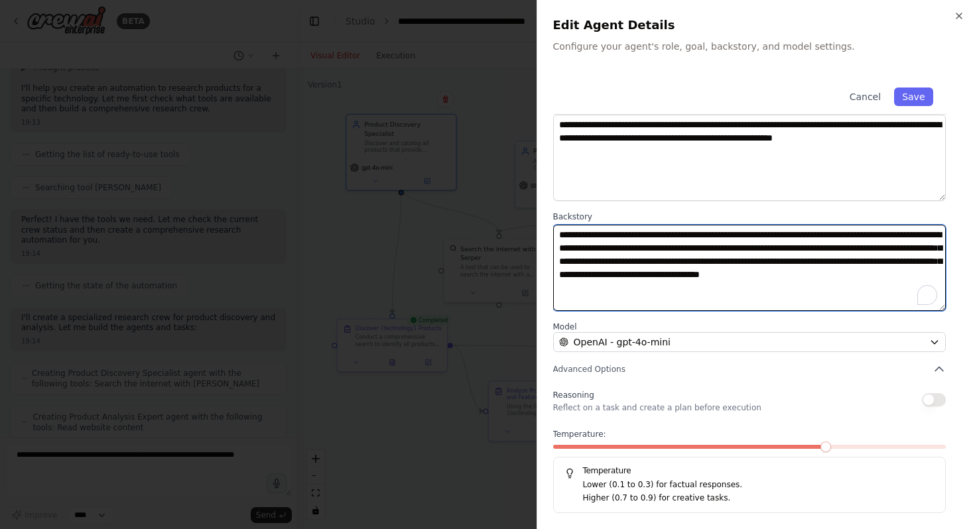
drag, startPoint x: 660, startPoint y: 273, endPoint x: 684, endPoint y: 273, distance: 23.2
click at [684, 273] on textarea "**********" at bounding box center [749, 268] width 393 height 86
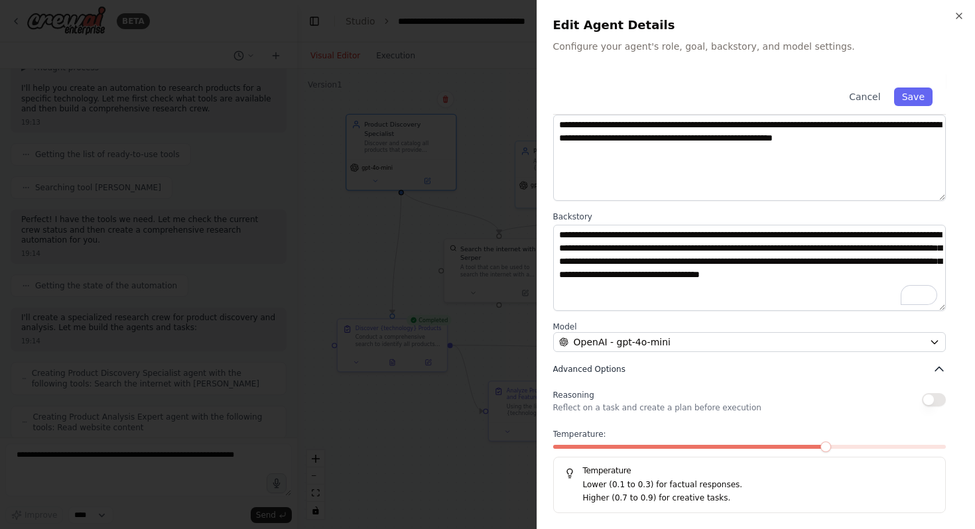
click at [601, 372] on span "Advanced Options" at bounding box center [589, 369] width 72 height 11
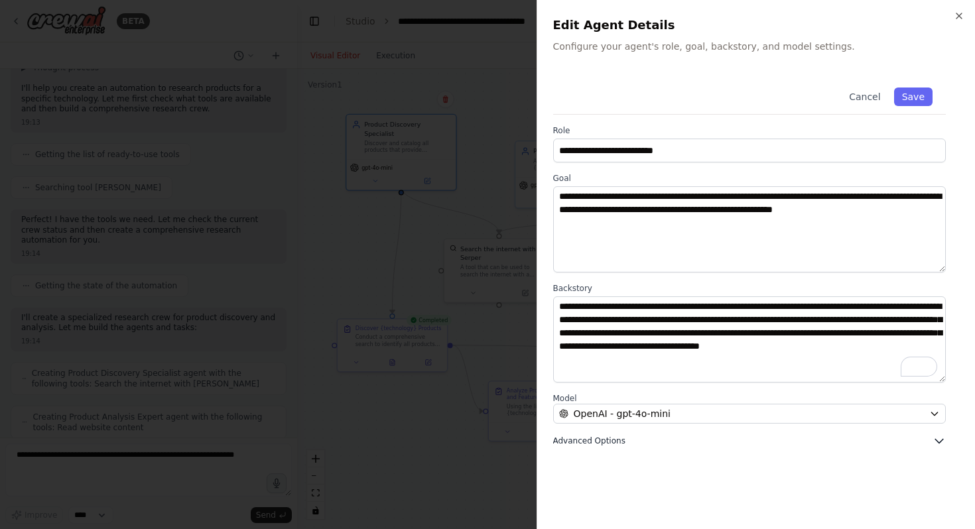
scroll to position [0, 0]
click at [594, 438] on span "Advanced Options" at bounding box center [589, 441] width 72 height 11
click at [955, 14] on icon "button" at bounding box center [959, 16] width 11 height 11
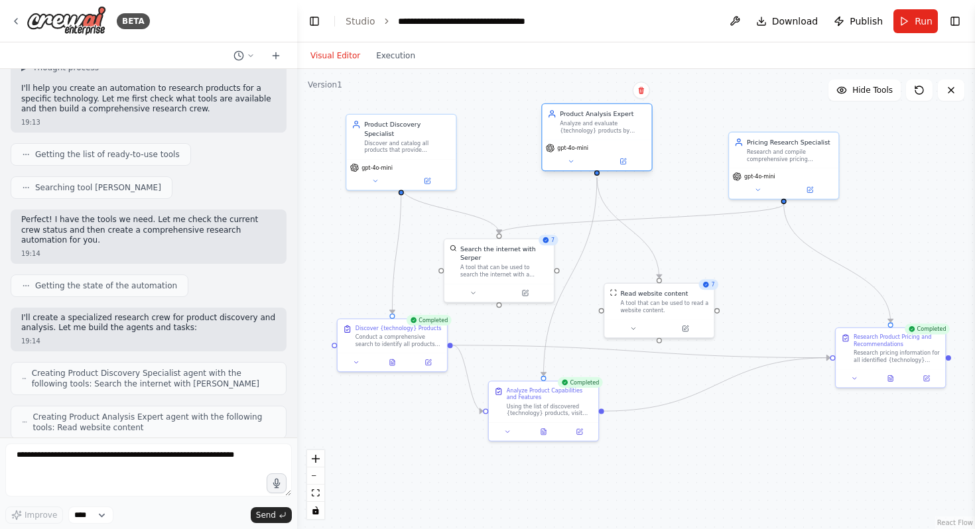
drag, startPoint x: 566, startPoint y: 171, endPoint x: 589, endPoint y: 137, distance: 41.6
click at [589, 137] on div "Product Analysis Expert Analyze and evaluate {technology} products by examining…" at bounding box center [596, 122] width 109 height 36
drag, startPoint x: 504, startPoint y: 264, endPoint x: 502, endPoint y: 256, distance: 8.2
click at [502, 256] on div "A tool that can be used to search the internet with a search_query. Supports di…" at bounding box center [504, 260] width 88 height 14
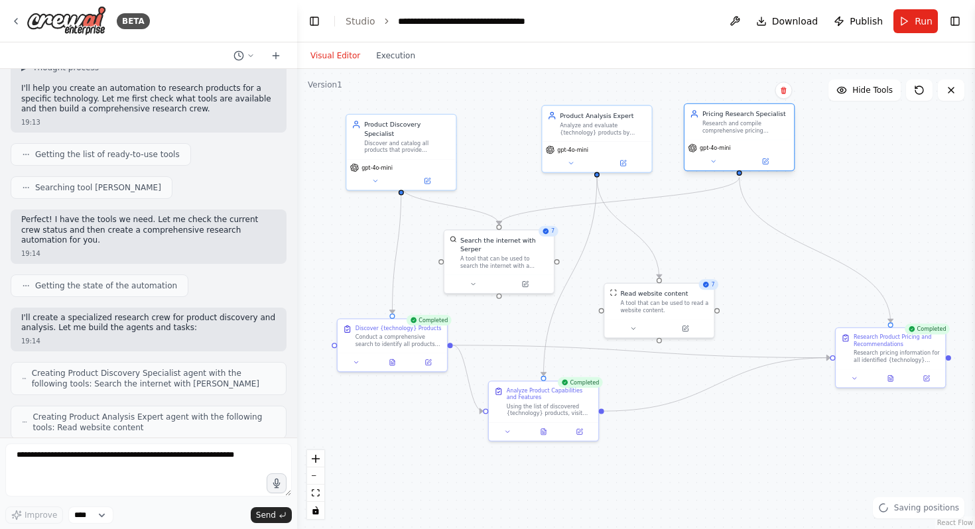
drag, startPoint x: 761, startPoint y: 147, endPoint x: 716, endPoint y: 121, distance: 52.0
click at [716, 121] on div "Research and compile comprehensive pricing information for {technology} product…" at bounding box center [745, 127] width 86 height 14
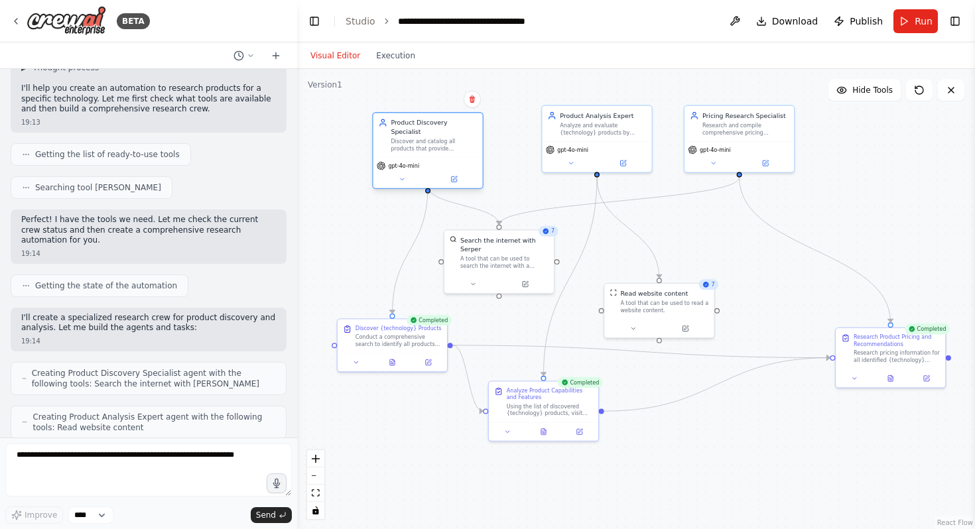
drag, startPoint x: 427, startPoint y: 153, endPoint x: 455, endPoint y: 149, distance: 28.0
click at [455, 157] on div "gpt-4o-mini" at bounding box center [427, 172] width 109 height 31
drag, startPoint x: 566, startPoint y: 127, endPoint x: 561, endPoint y: 135, distance: 10.1
click at [561, 135] on div "Analyze and evaluate {technology} products by examining their capabilities, fea…" at bounding box center [594, 136] width 86 height 14
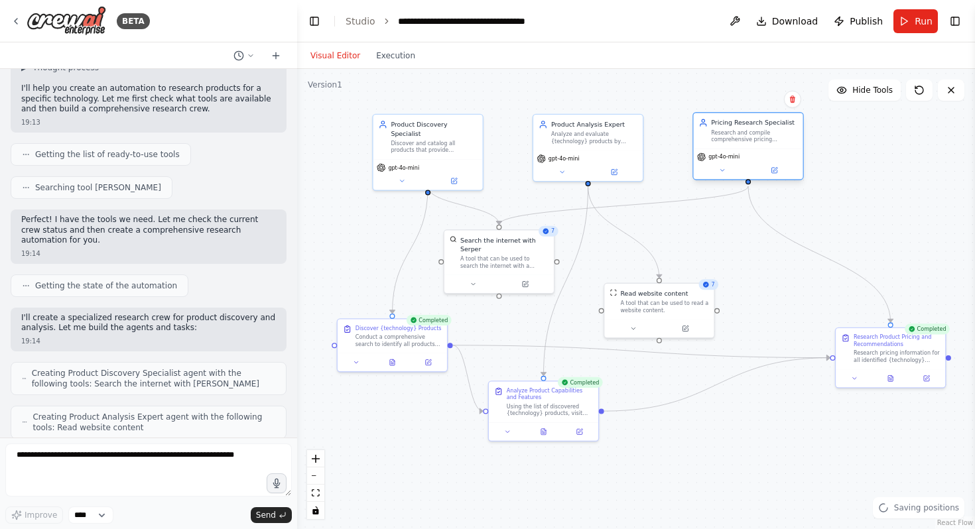
drag, startPoint x: 718, startPoint y: 125, endPoint x: 727, endPoint y: 132, distance: 12.0
click at [727, 132] on div "Research and compile comprehensive pricing information for {technology} product…" at bounding box center [754, 136] width 86 height 14
drag, startPoint x: 670, startPoint y: 308, endPoint x: 669, endPoint y: 259, distance: 49.7
click at [669, 259] on div "A tool that can be used to read a website content." at bounding box center [665, 252] width 88 height 14
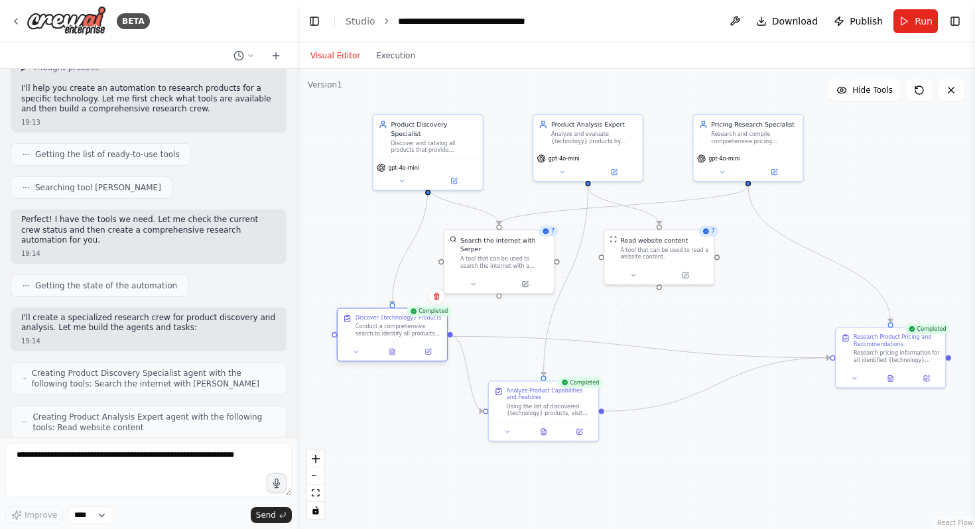
drag, startPoint x: 387, startPoint y: 348, endPoint x: 391, endPoint y: 342, distance: 6.8
click at [391, 342] on div "Discover {technology} Products Conduct a comprehensive search to identify all p…" at bounding box center [392, 335] width 111 height 54
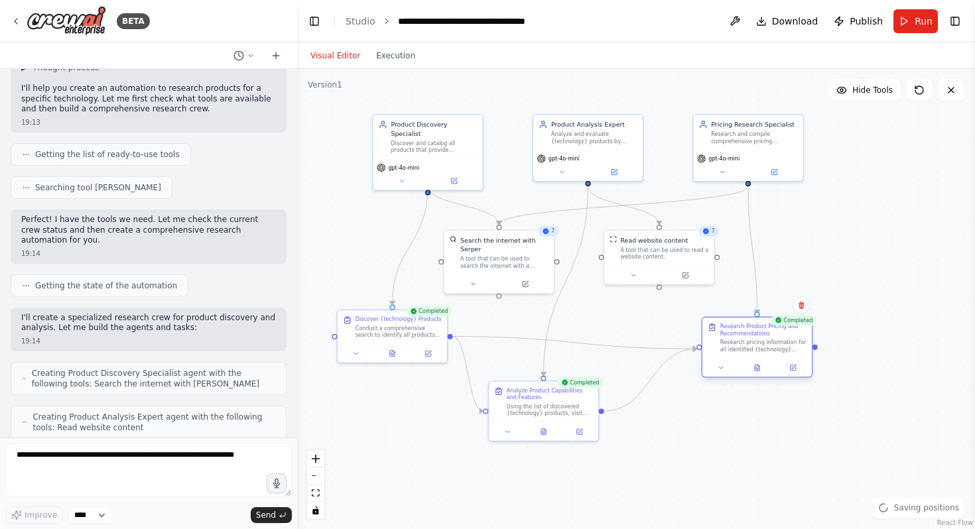
drag, startPoint x: 880, startPoint y: 353, endPoint x: 748, endPoint y: 345, distance: 132.2
click at [748, 345] on div "Research pricing information for all identified {technology} products, includin…" at bounding box center [763, 346] width 86 height 14
drag, startPoint x: 635, startPoint y: 257, endPoint x: 634, endPoint y: 267, distance: 10.0
click at [634, 267] on div "A tool that can be used to read a website content." at bounding box center [665, 260] width 88 height 14
click at [527, 281] on icon at bounding box center [526, 281] width 4 height 4
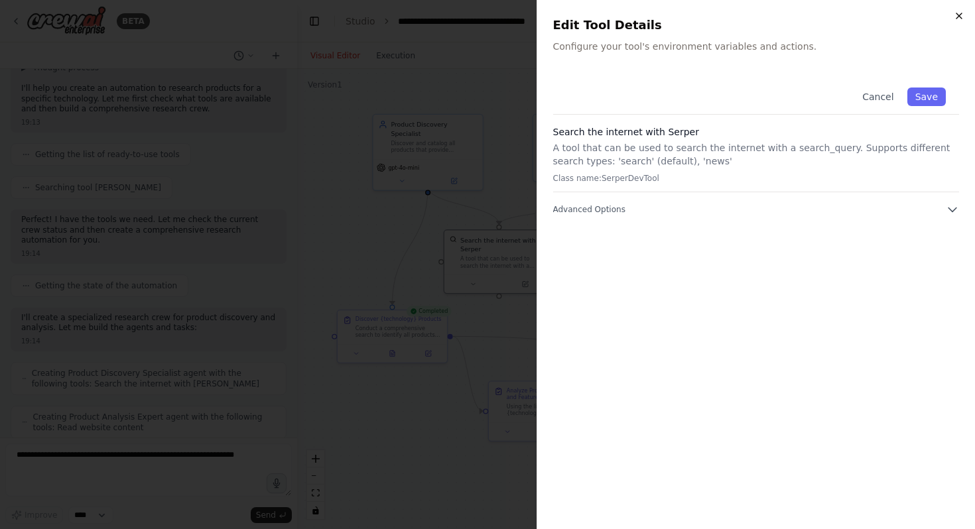
click at [959, 13] on icon "button" at bounding box center [959, 16] width 11 height 11
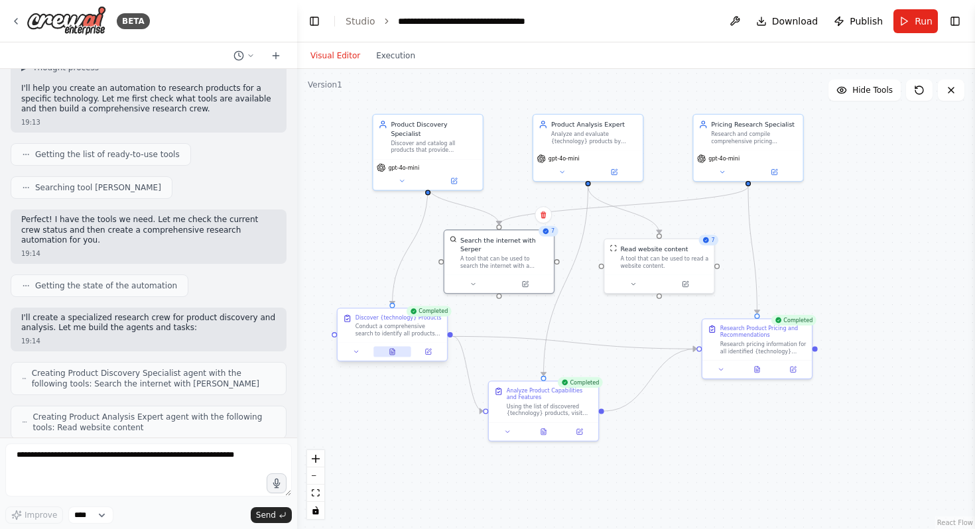
click at [393, 350] on icon at bounding box center [394, 350] width 2 height 2
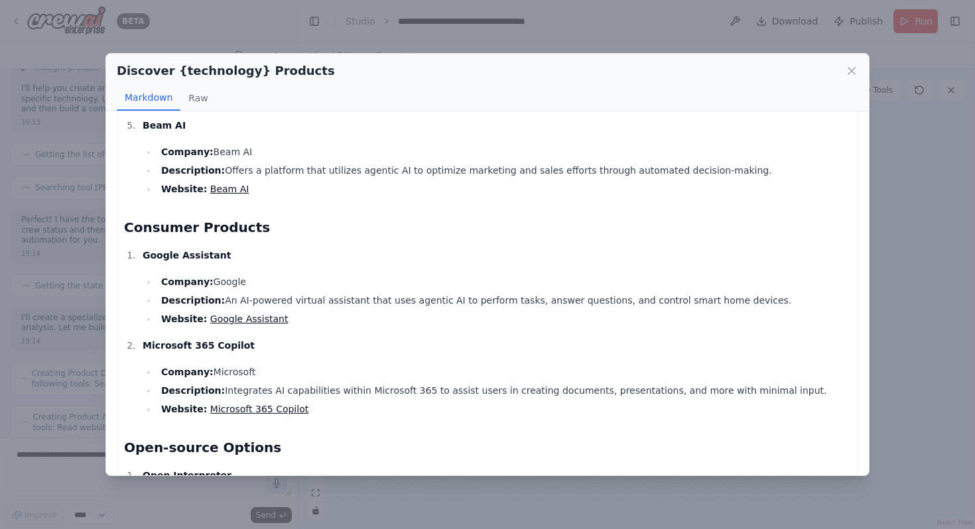
scroll to position [678, 0]
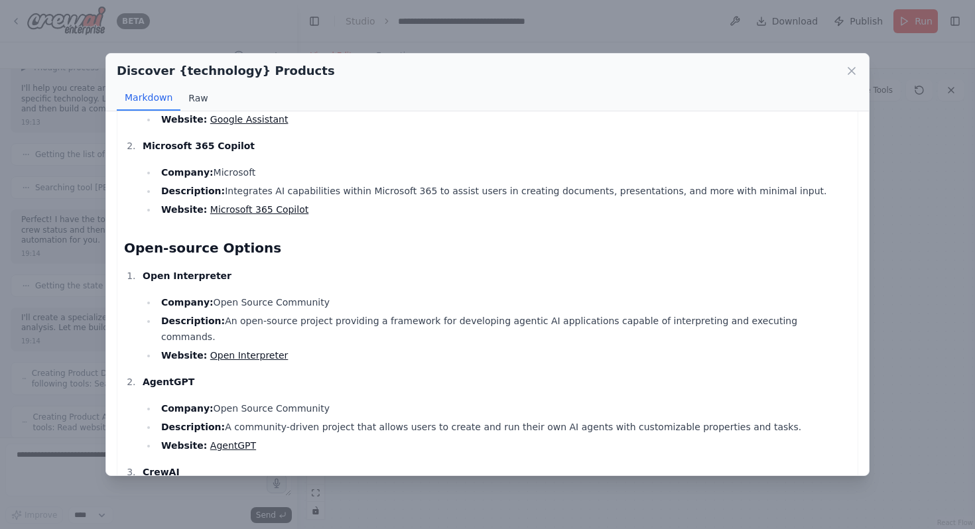
click at [198, 102] on button "Raw" at bounding box center [197, 98] width 35 height 25
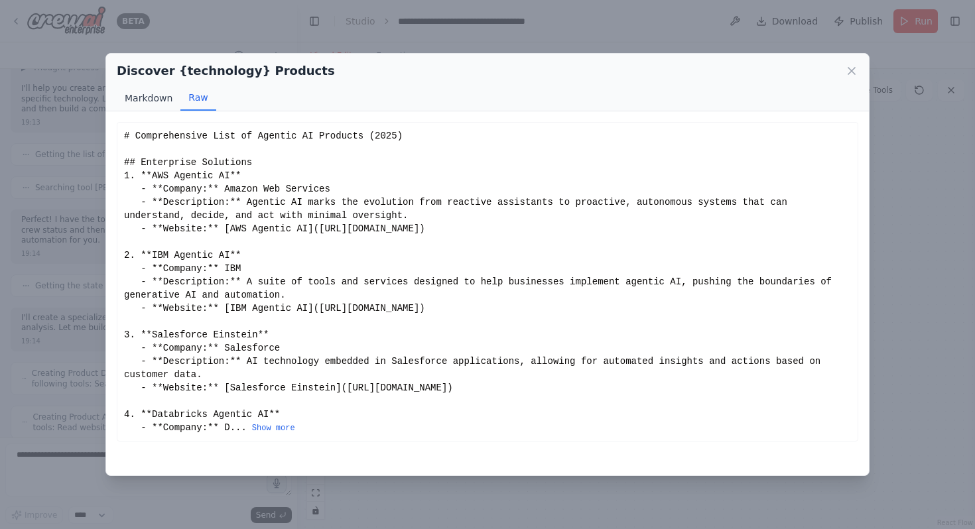
click at [143, 96] on button "Markdown" at bounding box center [149, 98] width 64 height 25
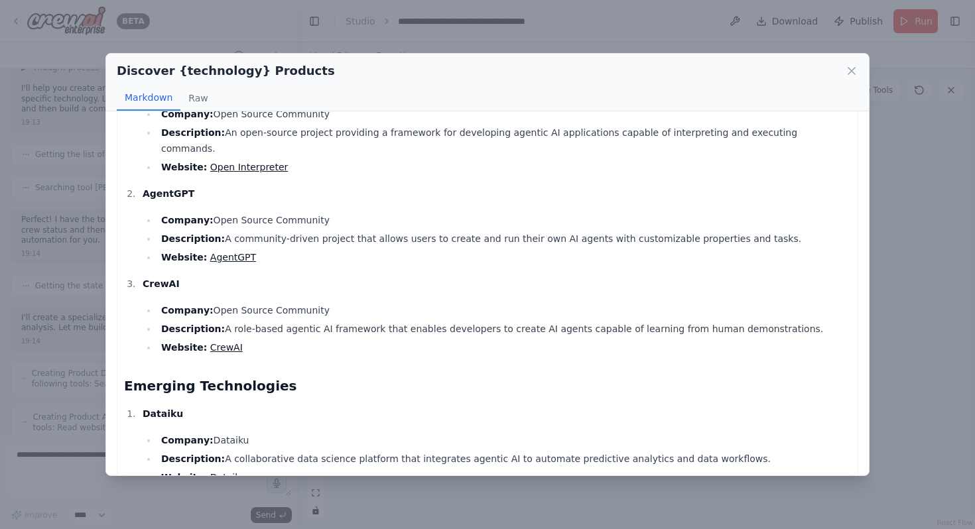
scroll to position [1048, 0]
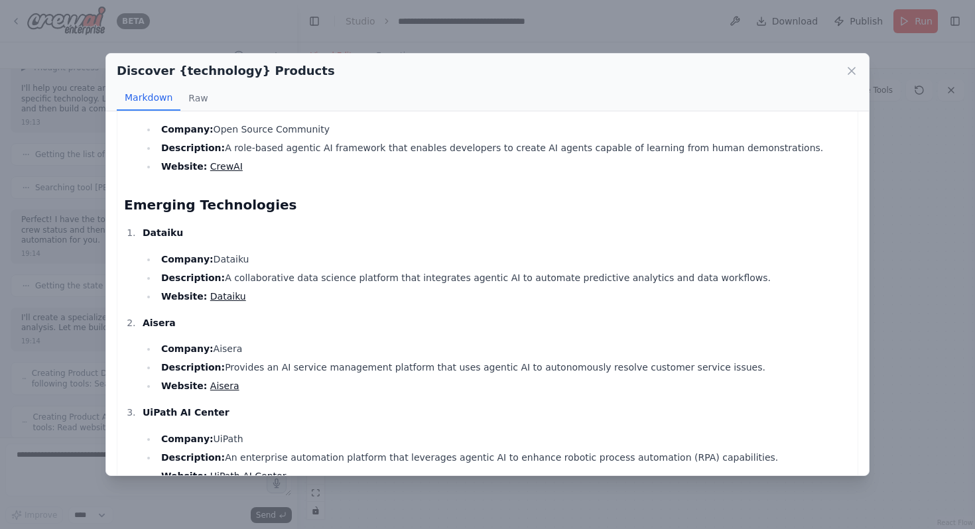
click at [217, 291] on link "Dataiku" at bounding box center [228, 296] width 36 height 11
drag, startPoint x: 177, startPoint y: 383, endPoint x: 197, endPoint y: 385, distance: 19.9
click at [197, 407] on strong "UiPath AI Center" at bounding box center [186, 412] width 87 height 11
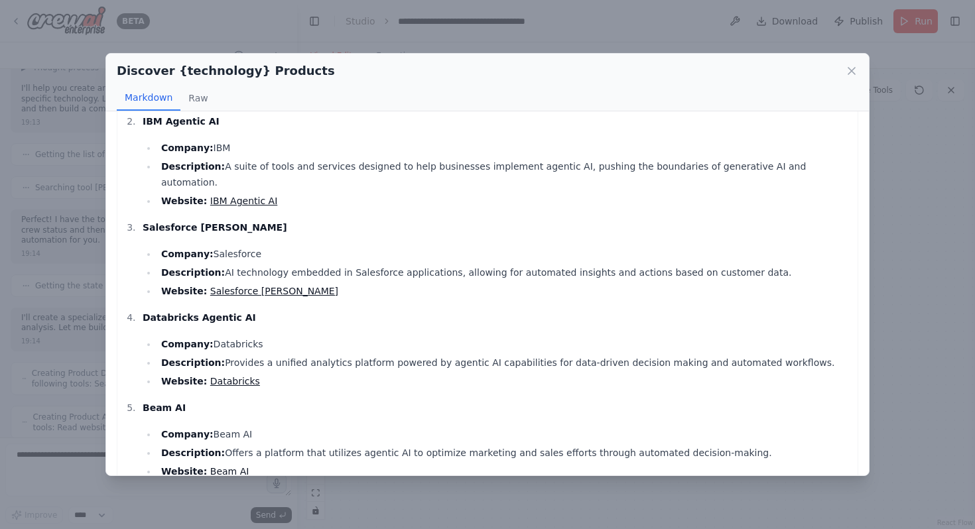
scroll to position [52, 0]
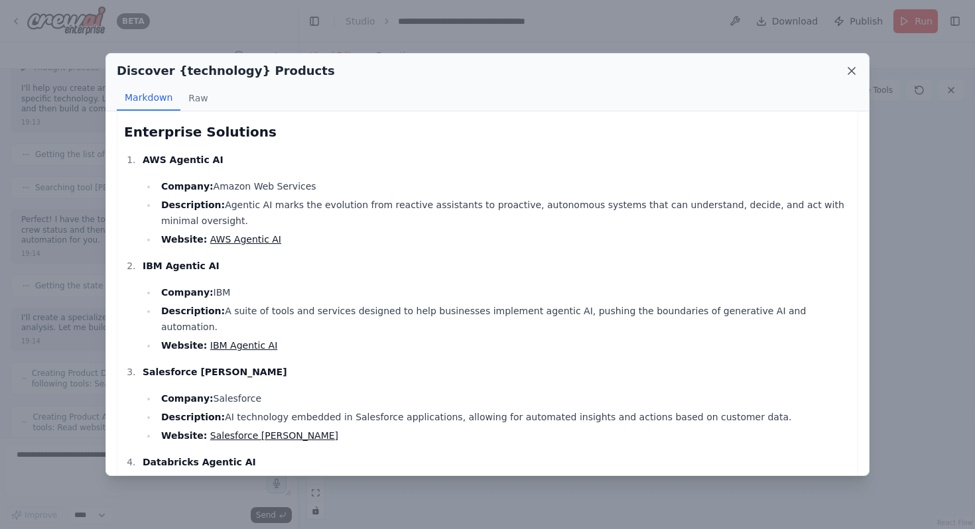
click at [847, 72] on icon at bounding box center [851, 70] width 13 height 13
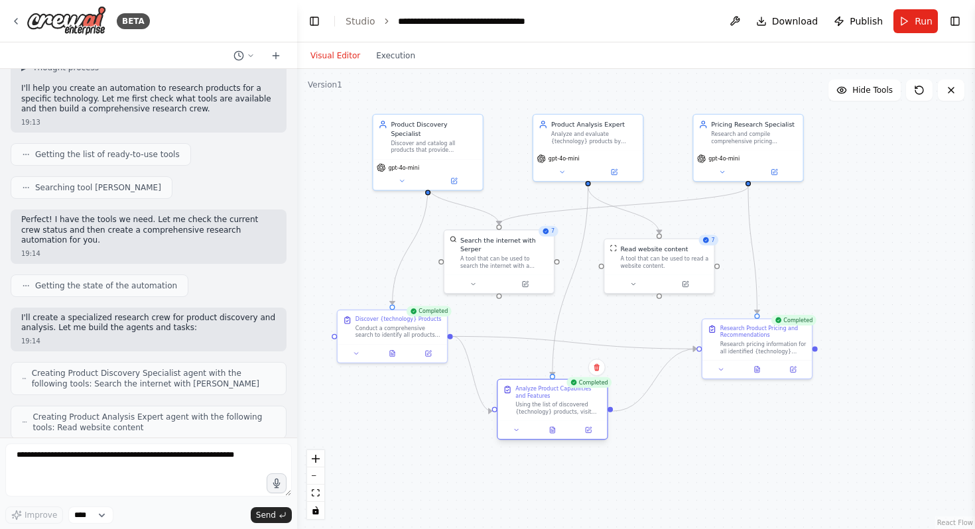
drag, startPoint x: 531, startPoint y: 407, endPoint x: 544, endPoint y: 407, distance: 13.3
click at [544, 407] on div "Using the list of discovered {technology} products, visit their official websit…" at bounding box center [558, 408] width 86 height 14
click at [733, 335] on div "Research Product Pricing and Recommendations" at bounding box center [763, 330] width 86 height 14
click at [722, 369] on icon at bounding box center [721, 367] width 7 height 7
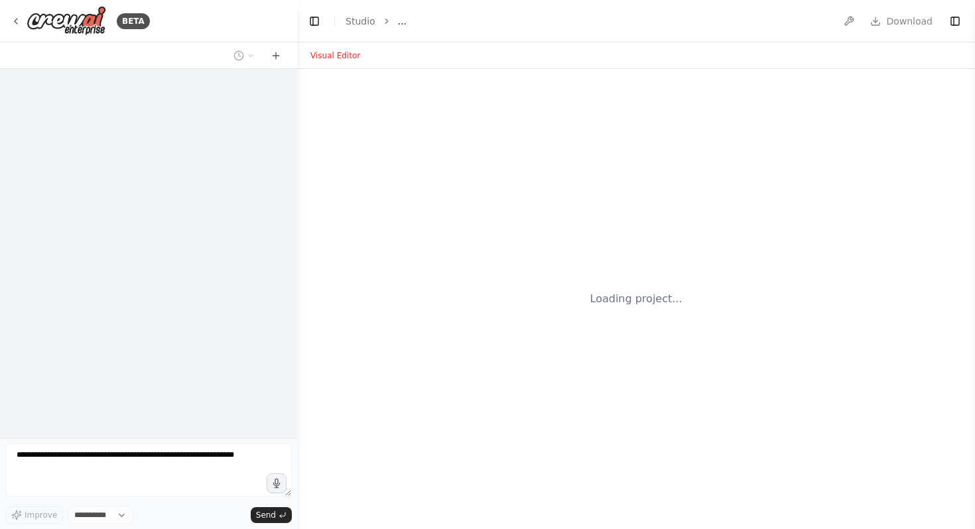
select select "****"
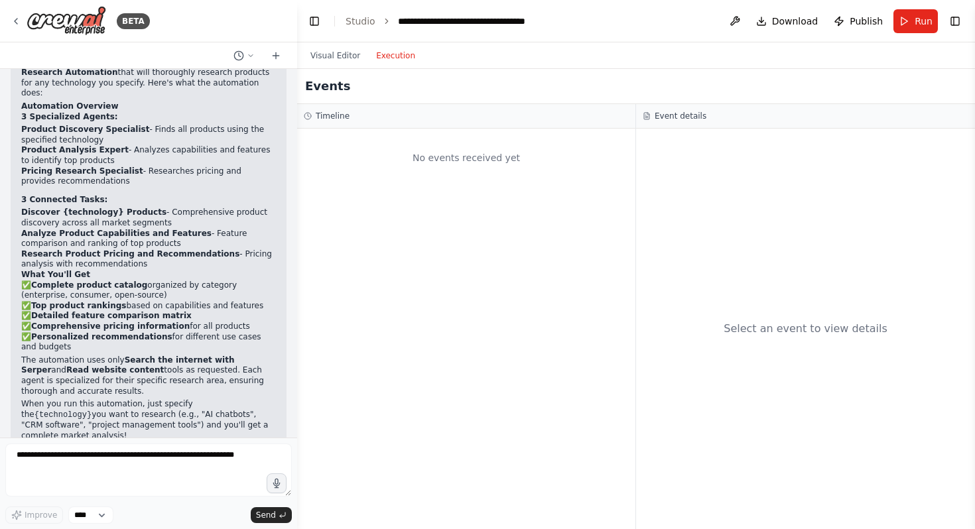
click at [407, 56] on button "Execution" at bounding box center [395, 56] width 55 height 16
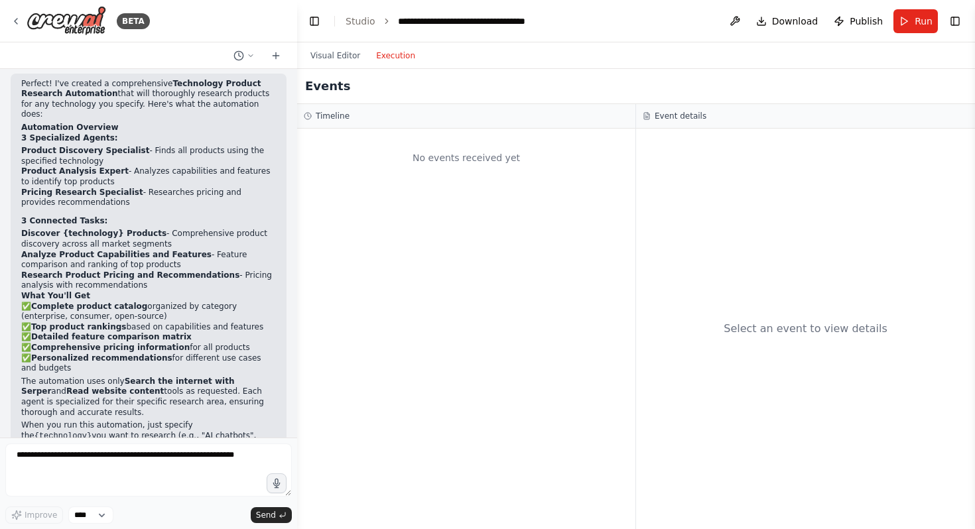
click at [399, 56] on button "Execution" at bounding box center [395, 56] width 55 height 16
click at [918, 22] on span "Run" at bounding box center [923, 21] width 18 height 13
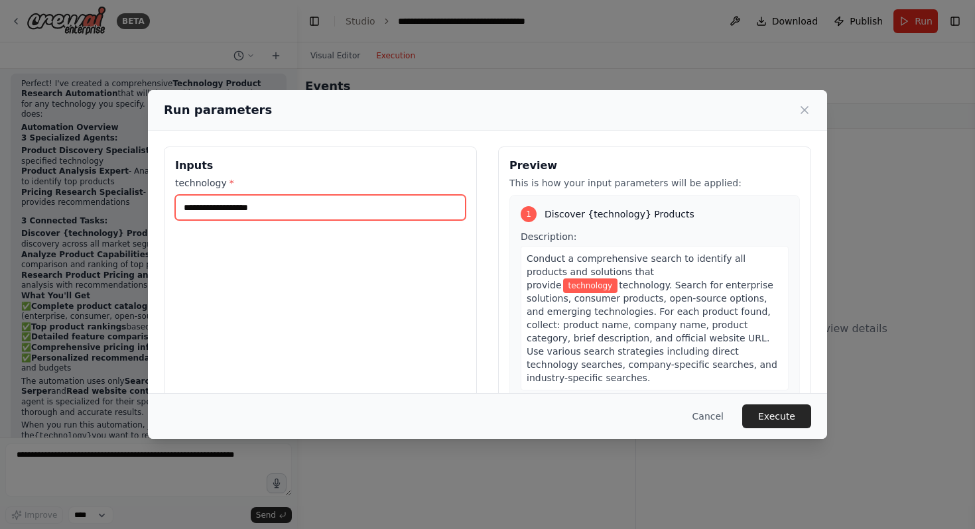
click at [229, 204] on input "technology *" at bounding box center [320, 207] width 290 height 25
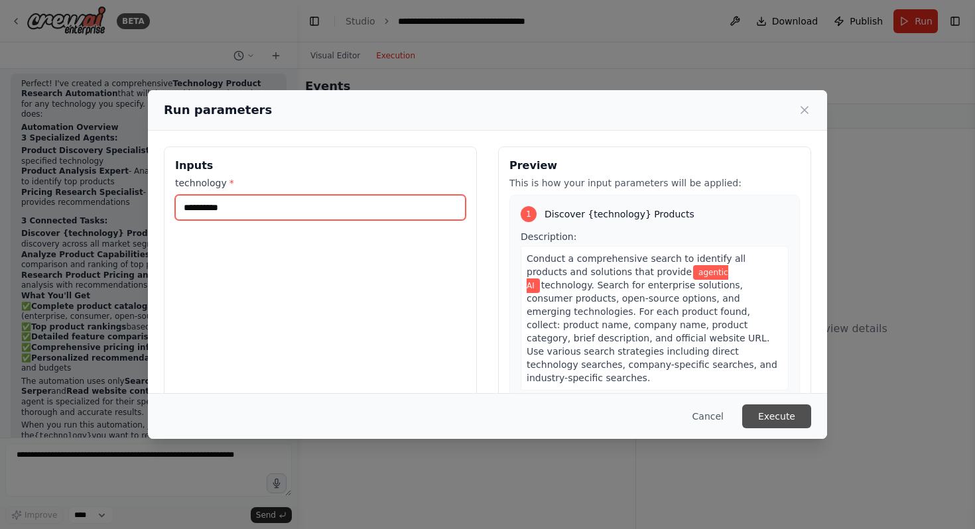
type input "**********"
click at [775, 418] on button "Execute" at bounding box center [776, 417] width 69 height 24
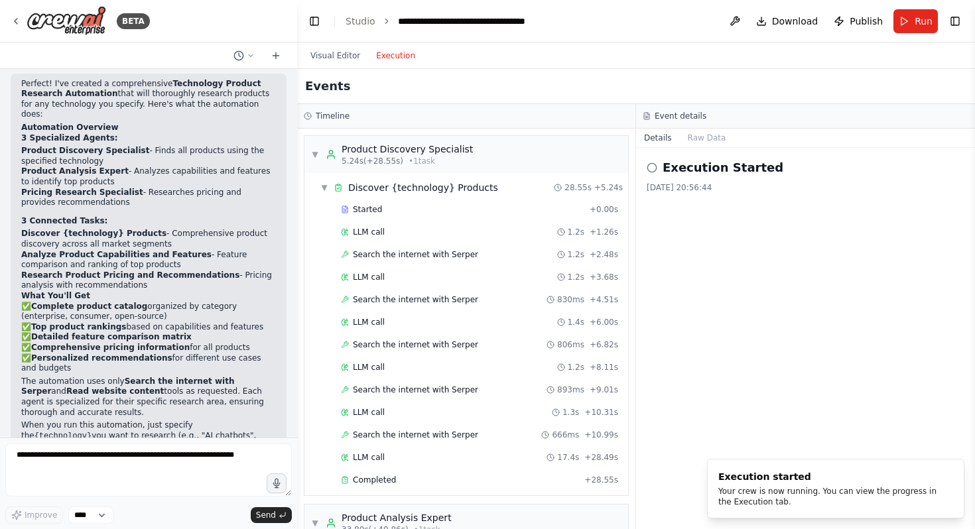
scroll to position [948, 0]
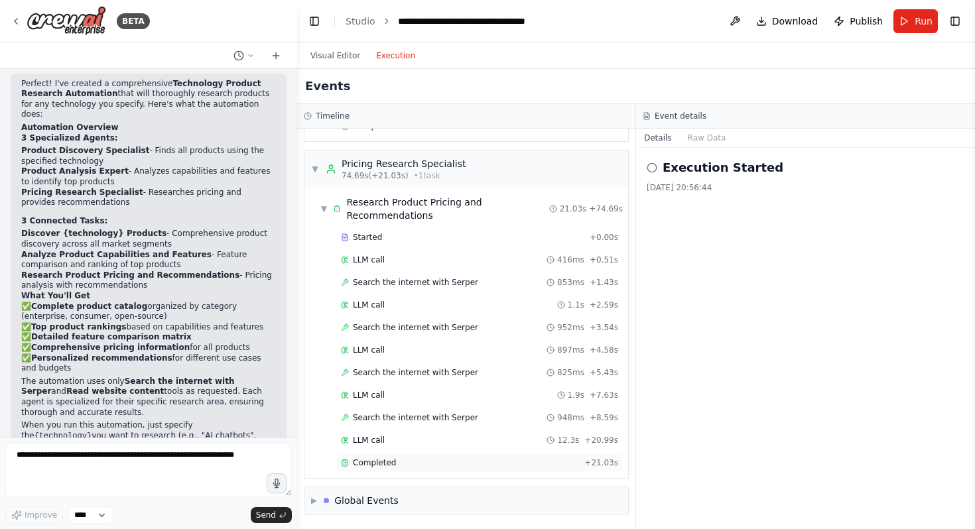
click at [374, 463] on span "Completed" at bounding box center [374, 463] width 43 height 11
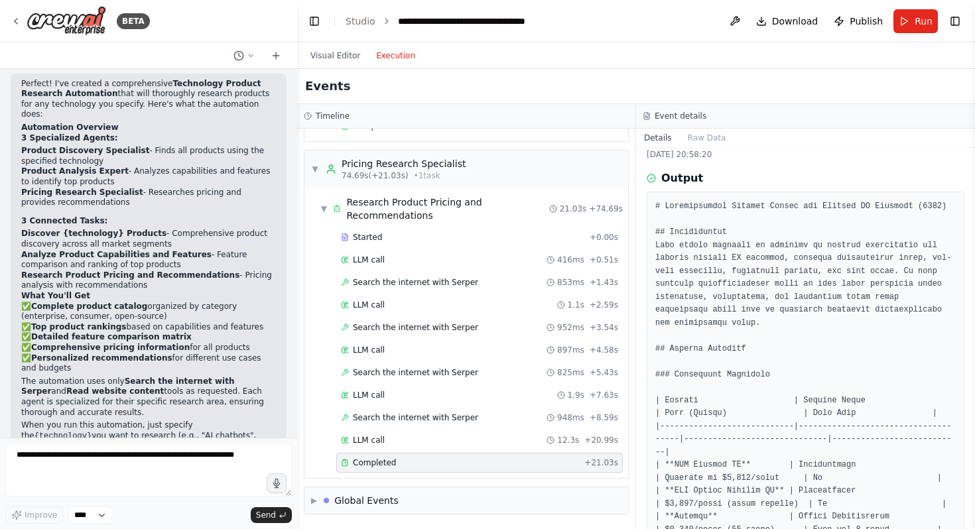
scroll to position [0, 0]
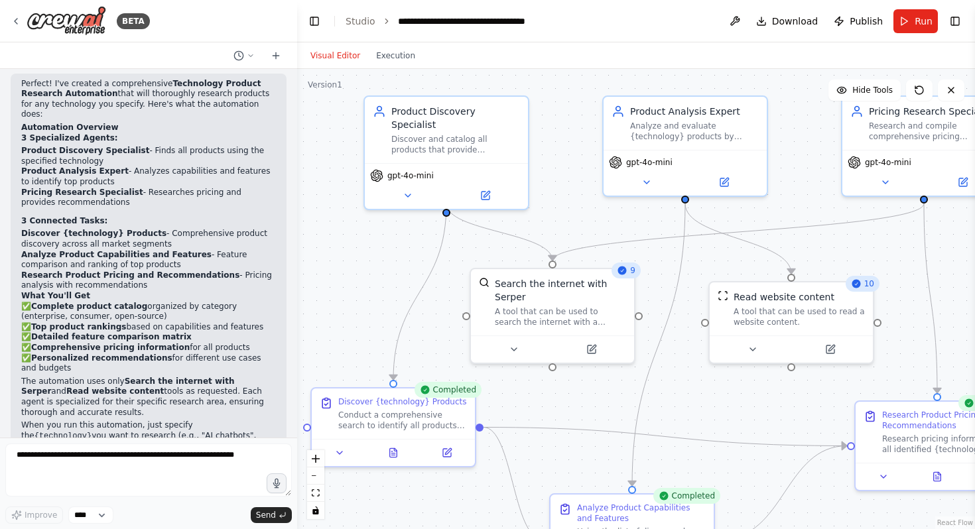
click at [342, 53] on button "Visual Editor" at bounding box center [335, 56] width 66 height 16
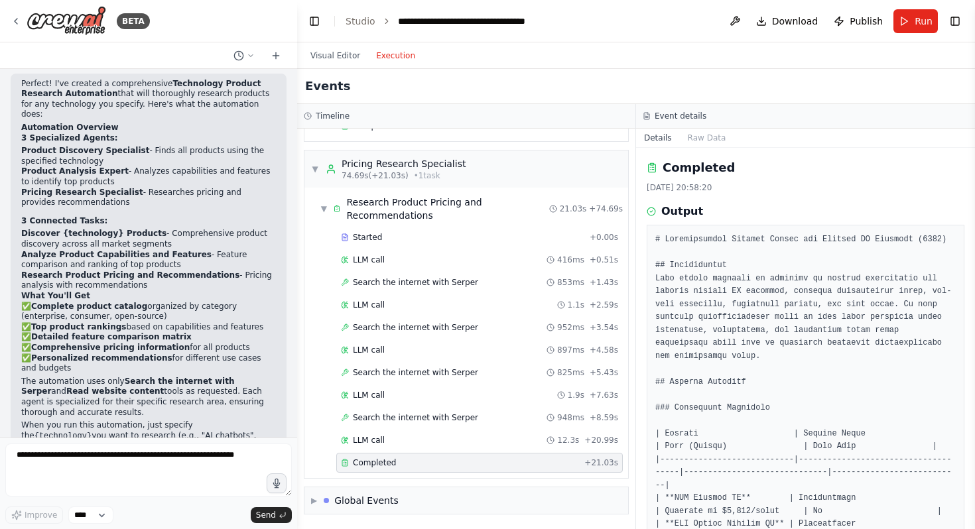
click at [390, 59] on button "Execution" at bounding box center [395, 56] width 55 height 16
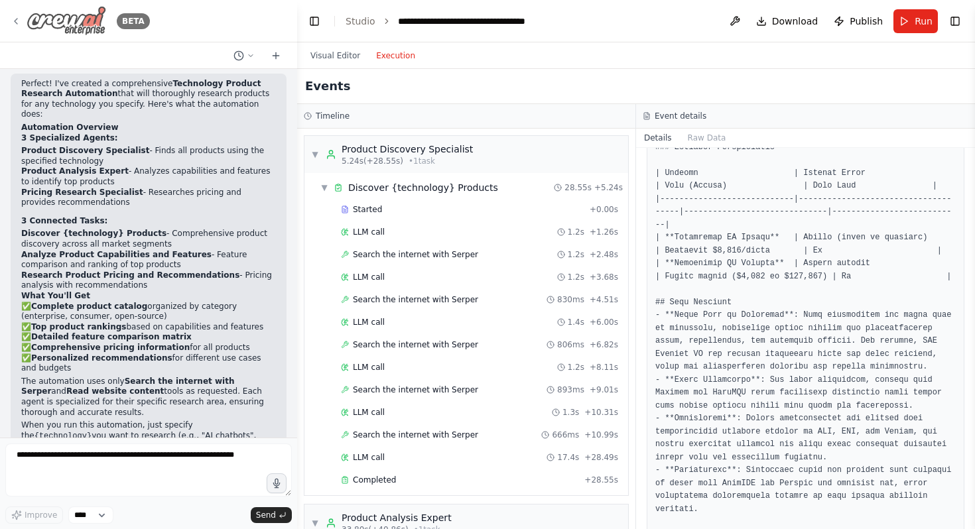
click at [23, 20] on div "BETA" at bounding box center [80, 21] width 139 height 30
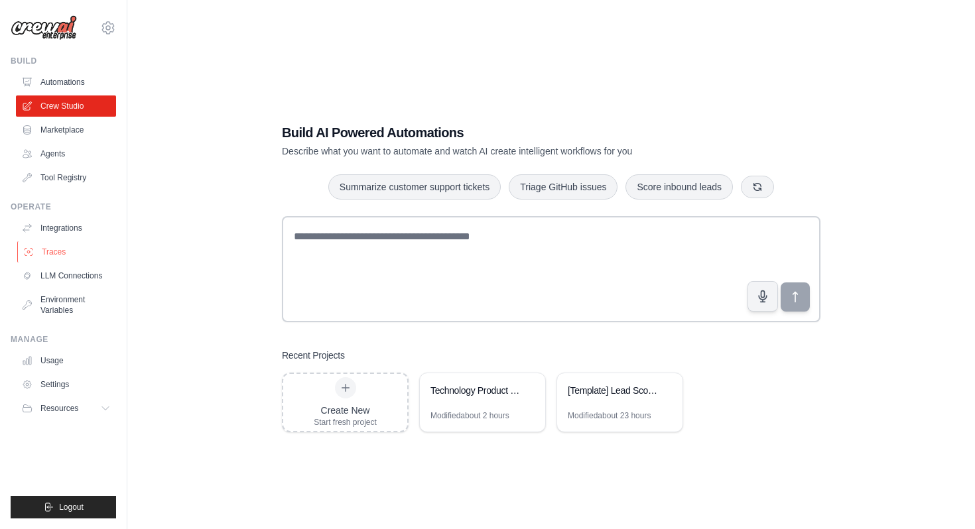
click at [59, 247] on link "Traces" at bounding box center [67, 251] width 100 height 21
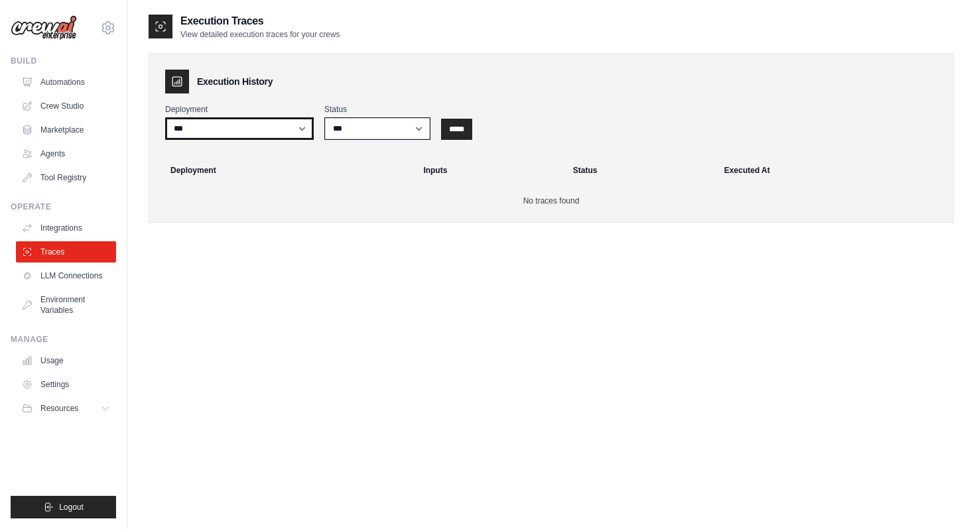
click at [207, 129] on select "**********" at bounding box center [239, 128] width 149 height 23
select select "*****"
click at [165, 117] on select "**********" at bounding box center [239, 128] width 149 height 23
click at [458, 131] on input "*****" at bounding box center [456, 129] width 31 height 21
click at [77, 276] on link "LLM Connections" at bounding box center [67, 275] width 100 height 21
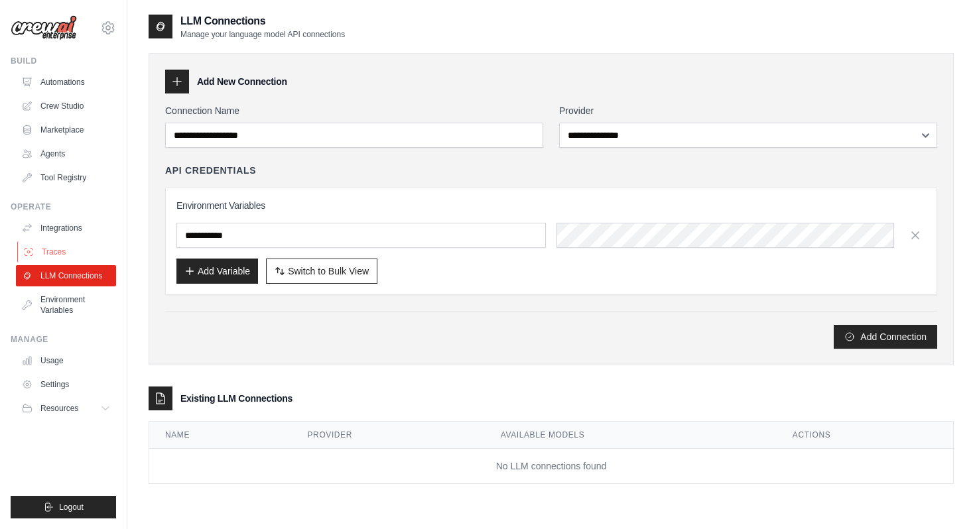
click at [70, 250] on link "Traces" at bounding box center [67, 251] width 100 height 21
select select "*****"
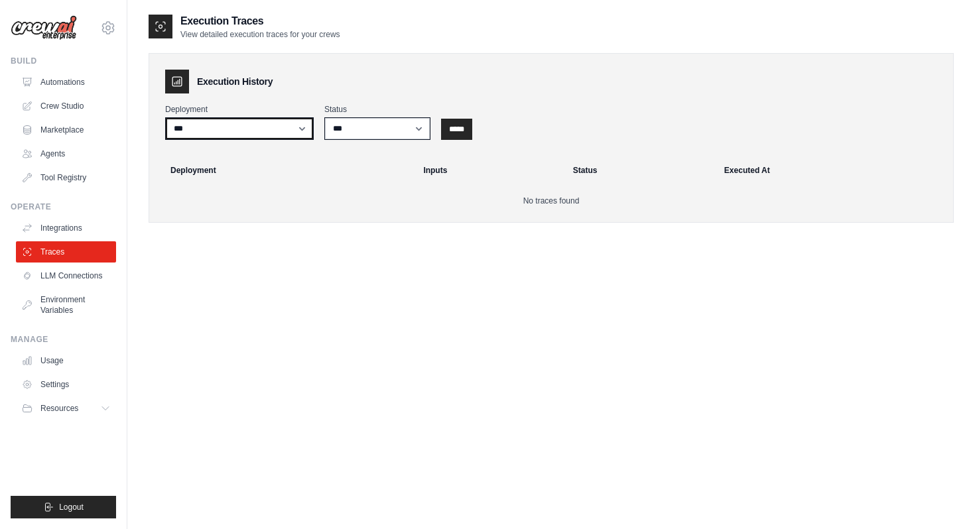
click at [241, 125] on select "**********" at bounding box center [239, 128] width 149 height 23
select select "*****"
click at [165, 117] on select "**********" at bounding box center [239, 128] width 149 height 23
click at [421, 126] on select "*** ********* ******* *****" at bounding box center [377, 128] width 106 height 23
click at [324, 117] on select "*** ********* ******* *****" at bounding box center [377, 128] width 106 height 23
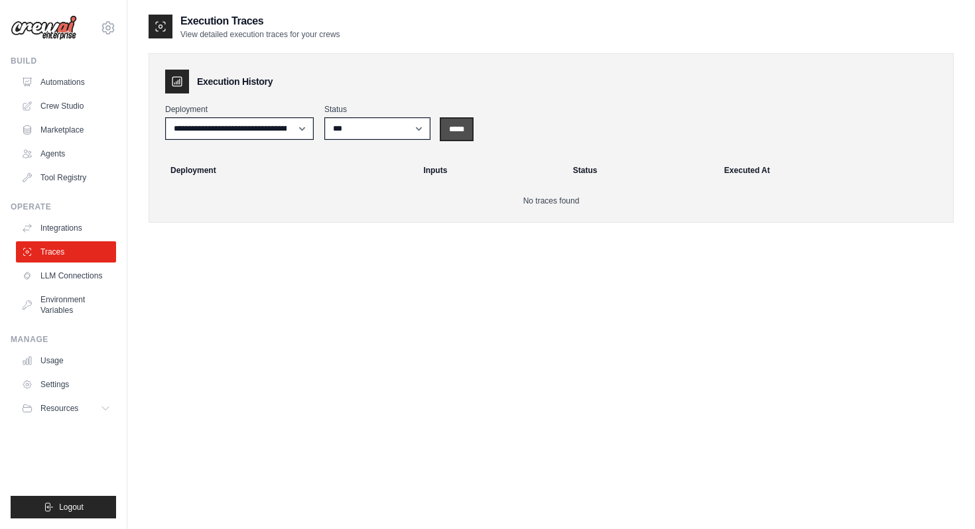
click at [465, 127] on input "*****" at bounding box center [456, 129] width 31 height 21
